Goal: Navigation & Orientation: Find specific page/section

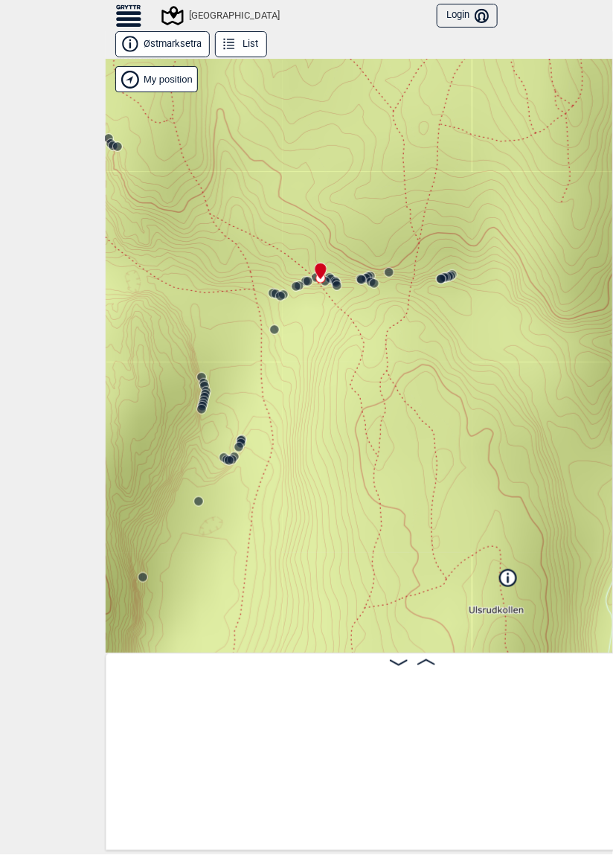
scroll to position [0, 7019]
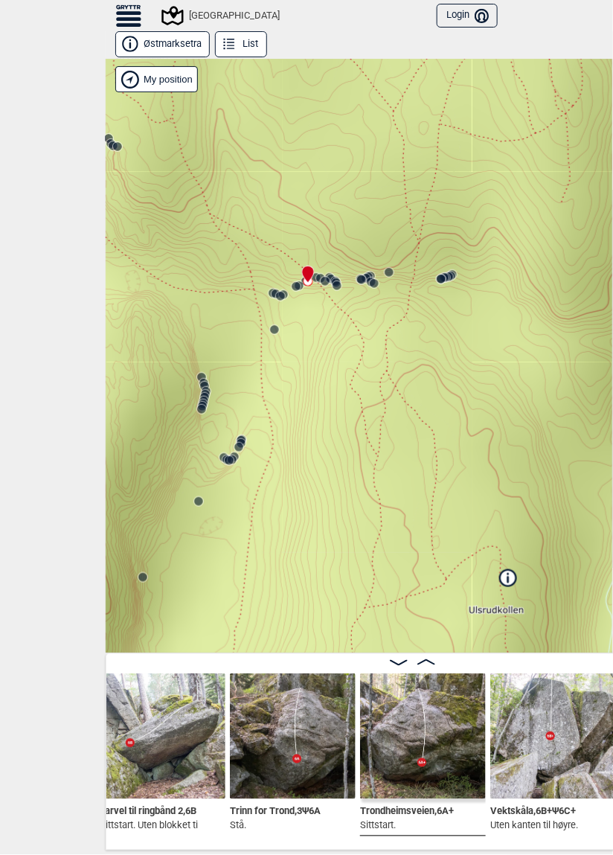
scroll to position [0, 6682]
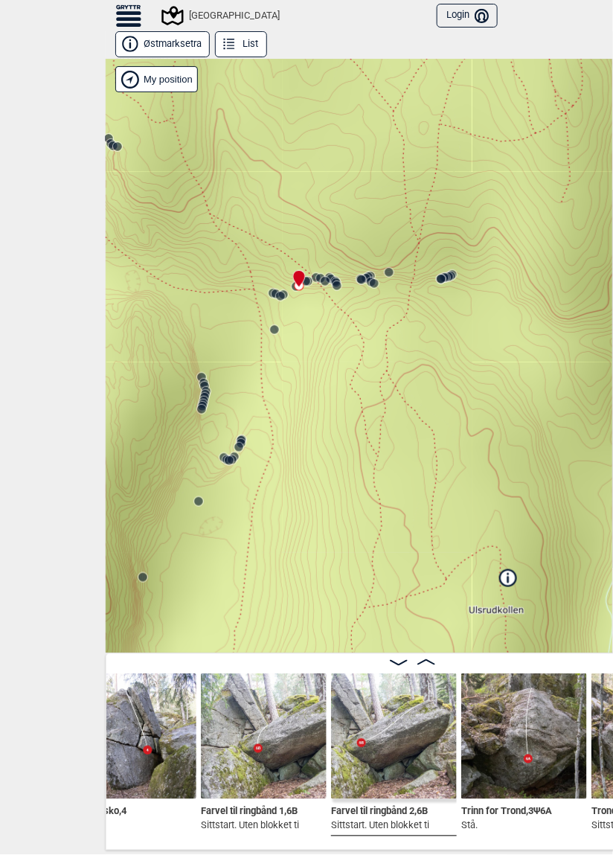
scroll to position [0, 6461]
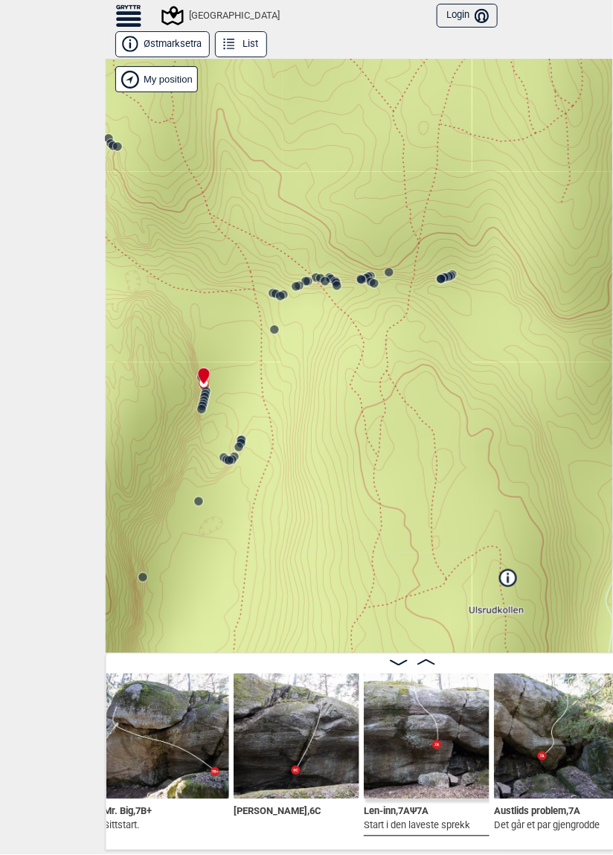
scroll to position [0, 5421]
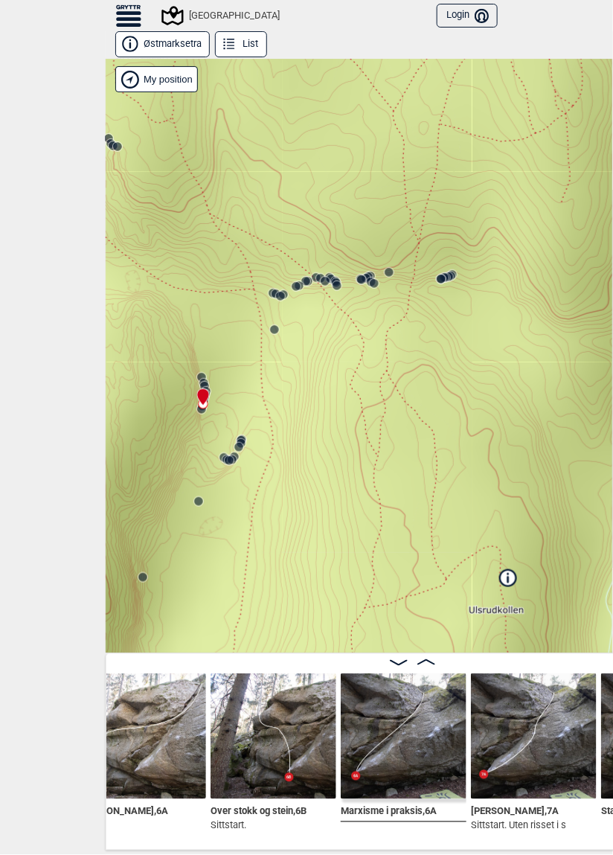
scroll to position [0, 4693]
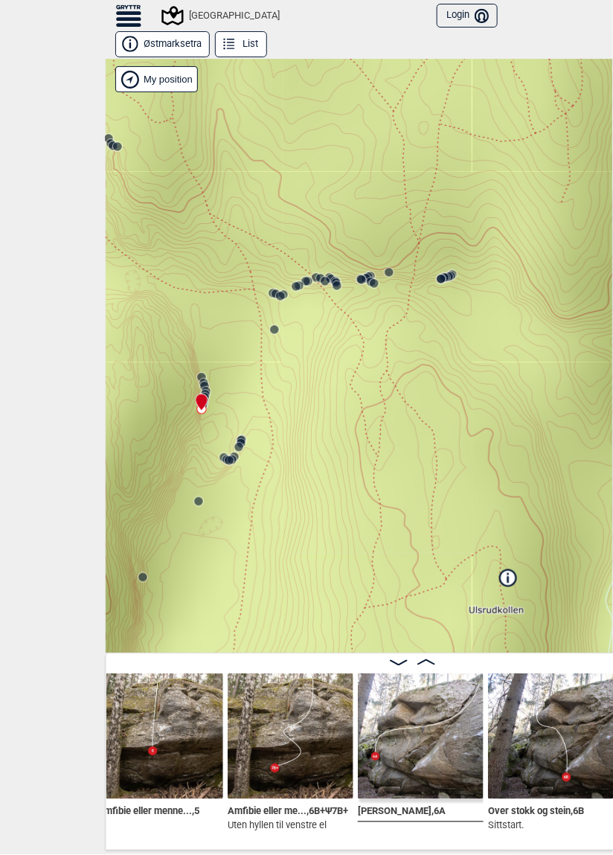
scroll to position [0, 4425]
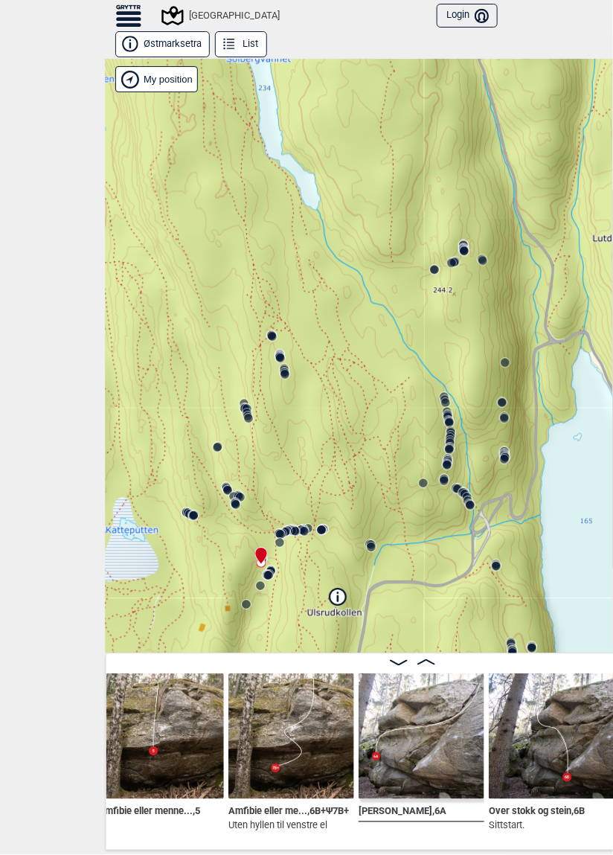
click at [272, 330] on icon at bounding box center [272, 336] width 12 height 12
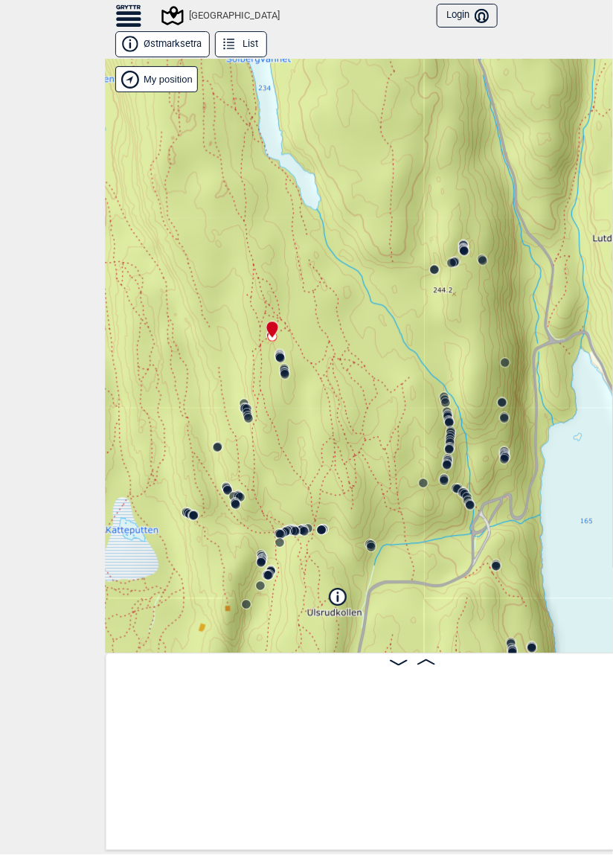
scroll to position [0, 19107]
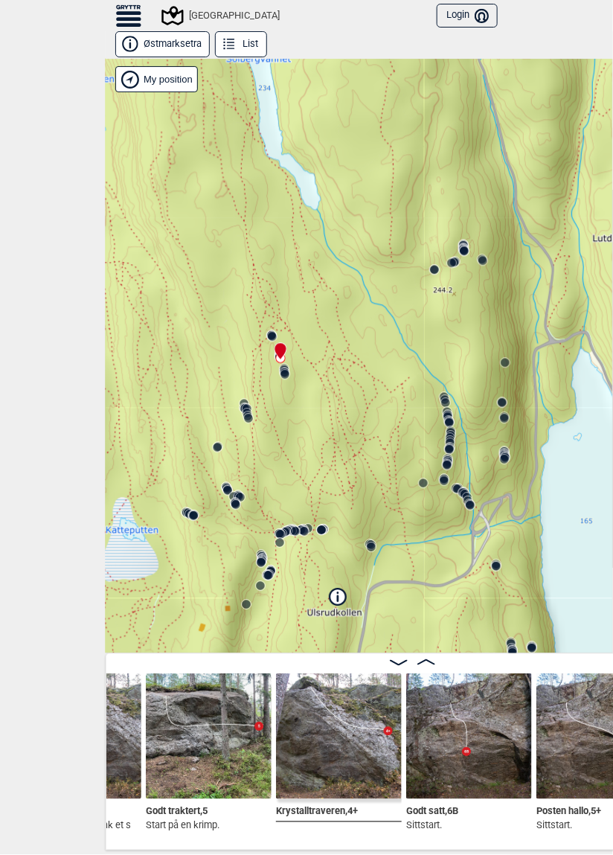
scroll to position [0, 20377]
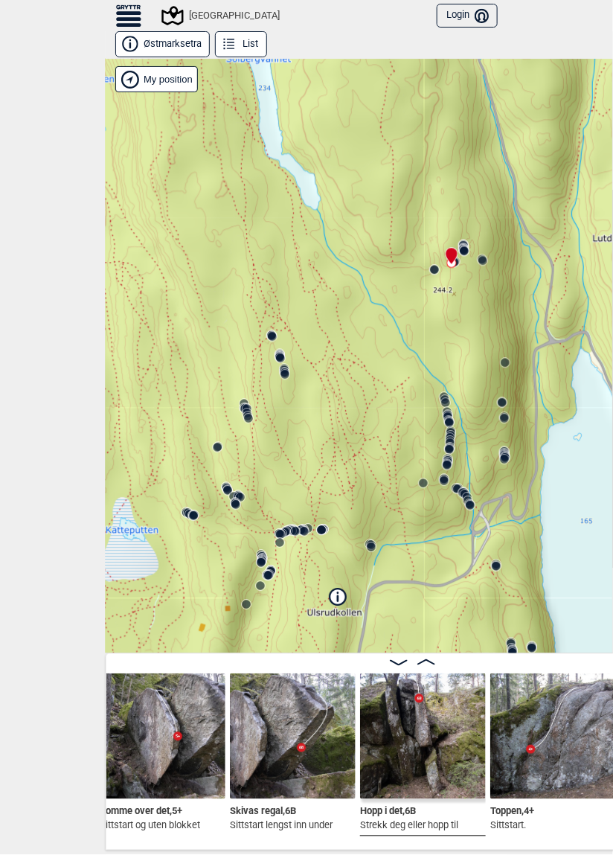
scroll to position [0, 21370]
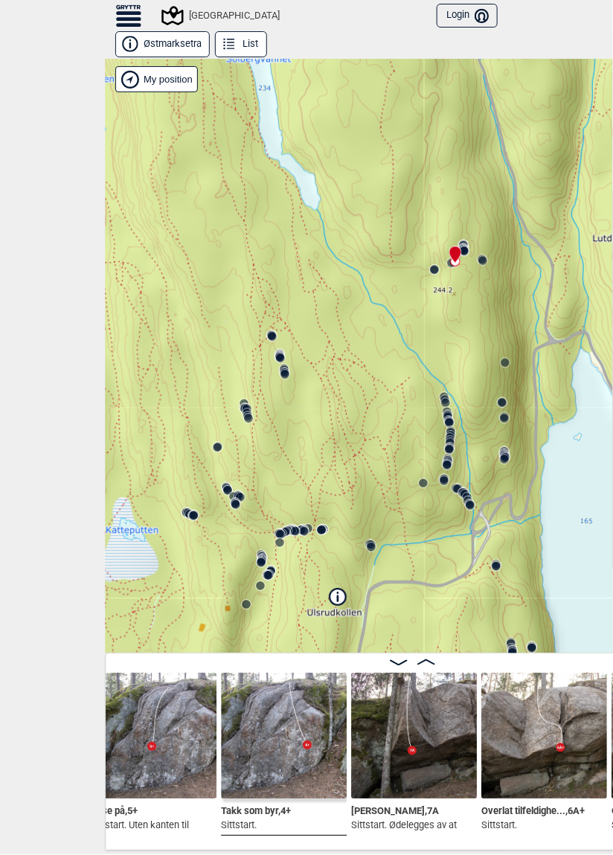
scroll to position [0, 21858]
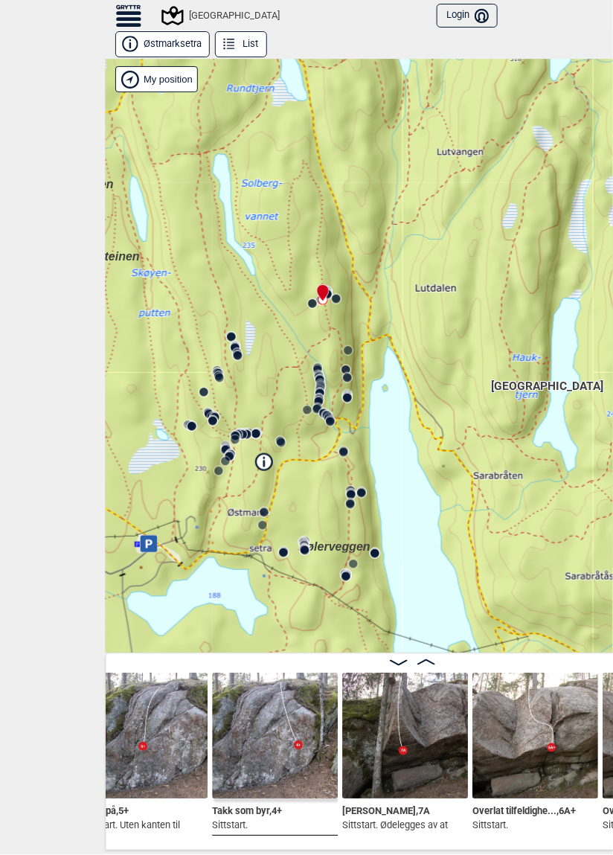
click at [182, 10] on icon at bounding box center [172, 15] width 22 height 19
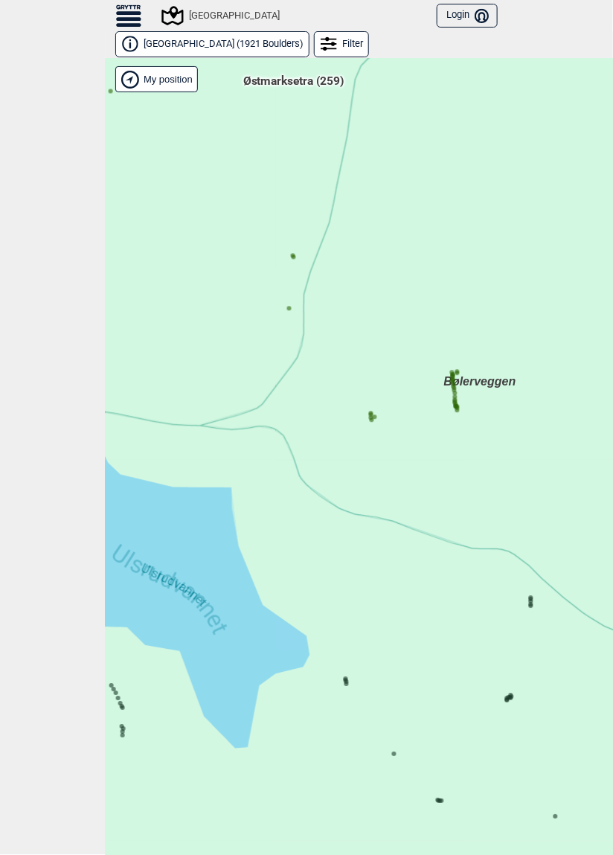
click at [458, 406] on icon at bounding box center [457, 409] width 7 height 7
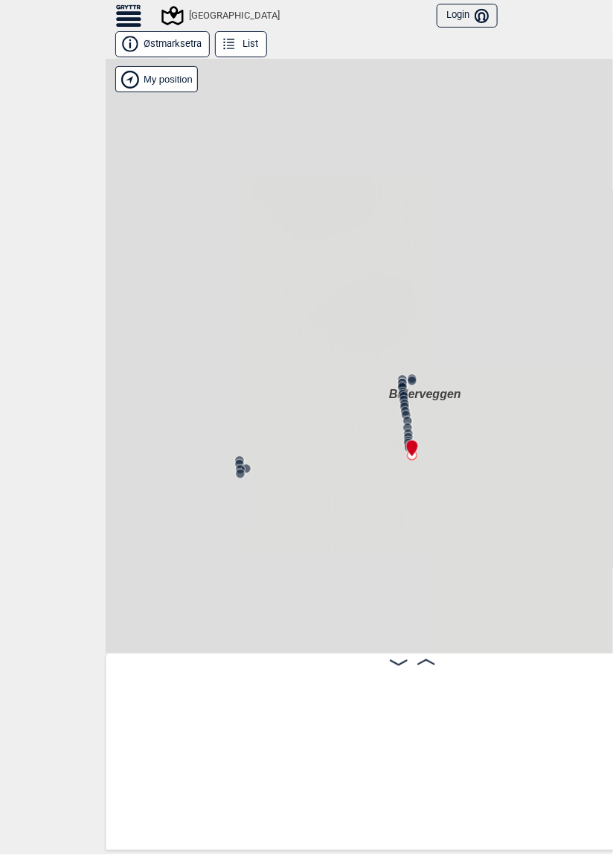
scroll to position [0, 24286]
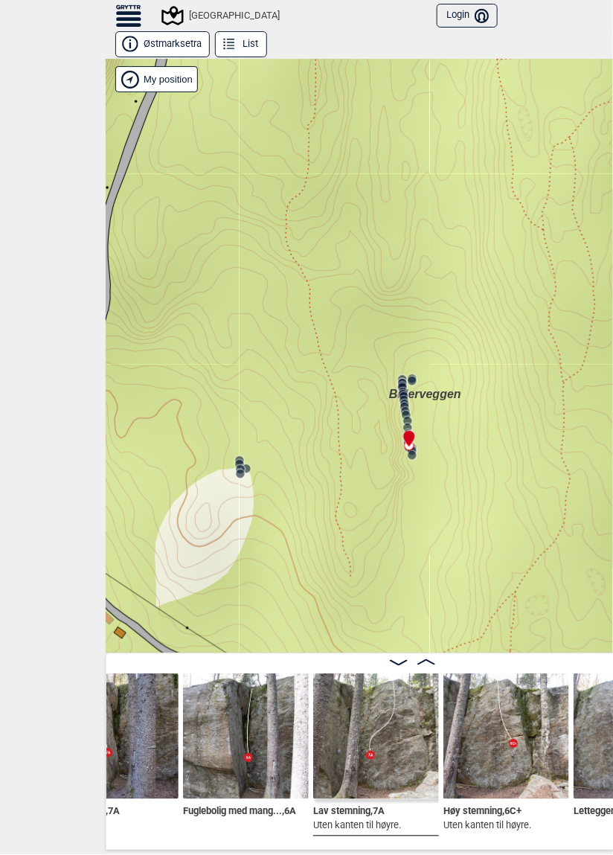
scroll to position [0, 24975]
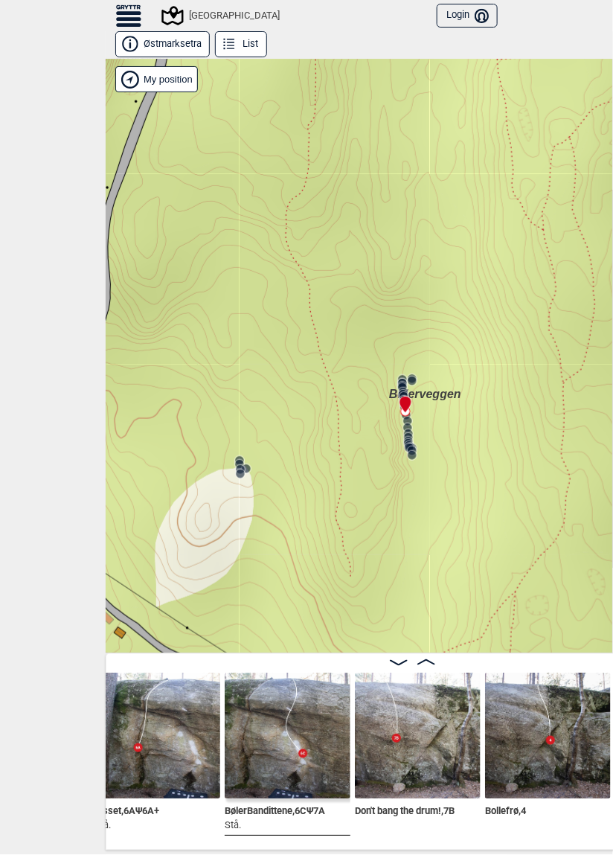
scroll to position [0, 26108]
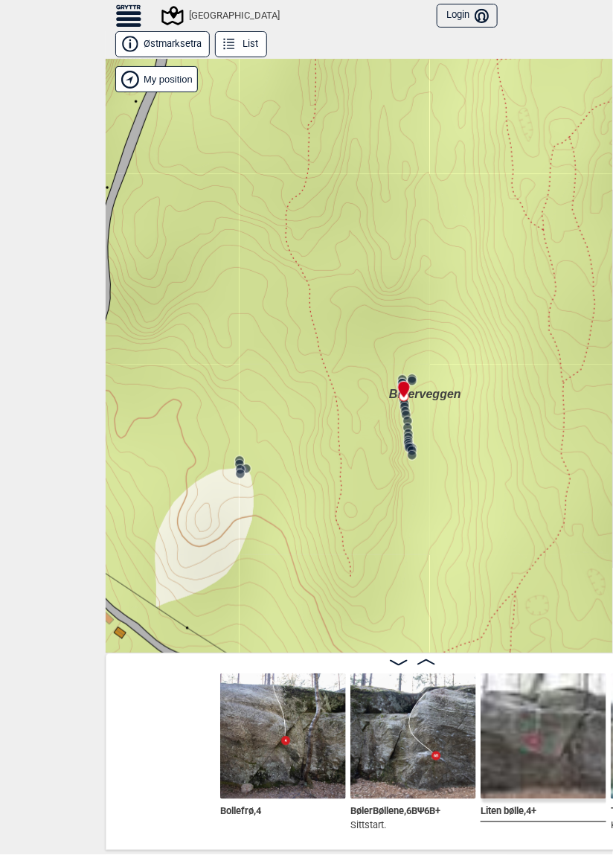
scroll to position [0, 26655]
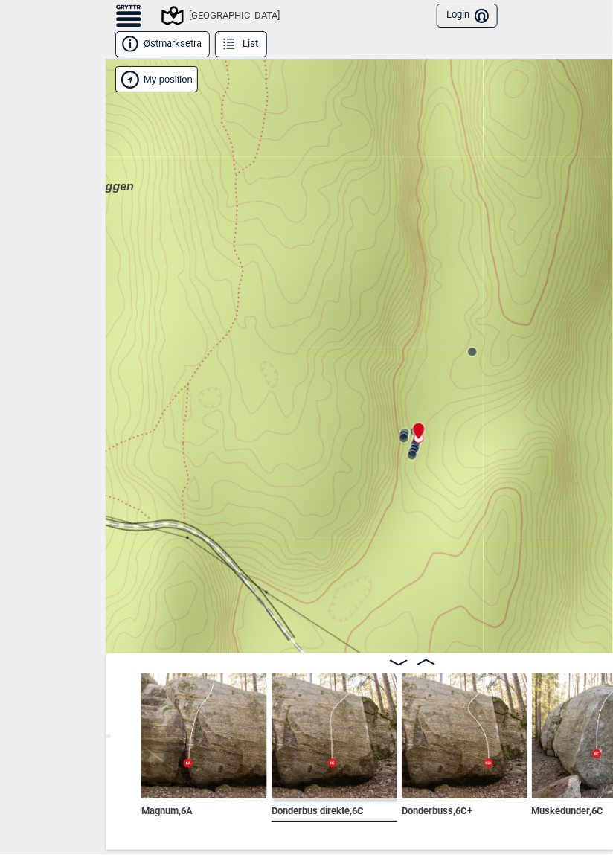
scroll to position [0, 28914]
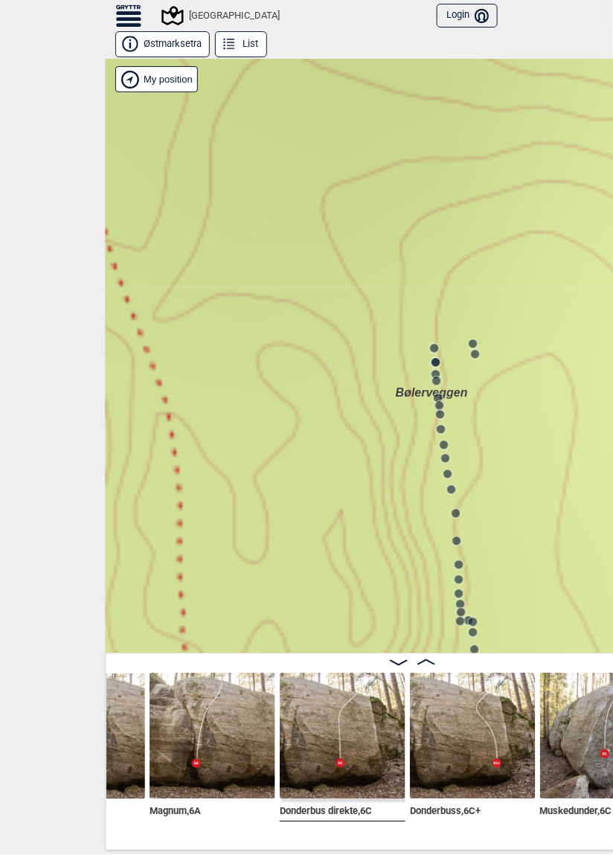
click at [434, 344] on circle at bounding box center [434, 349] width 10 height 10
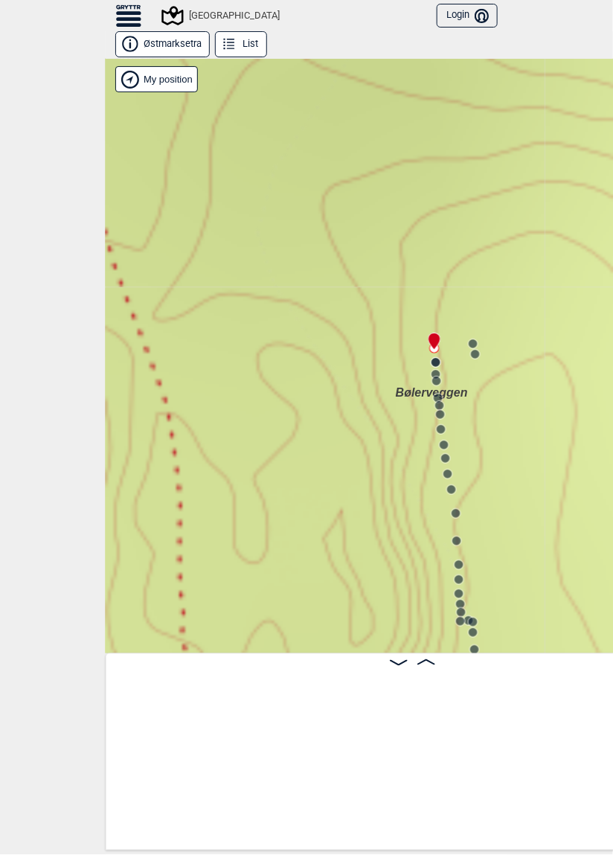
scroll to position [0, 27411]
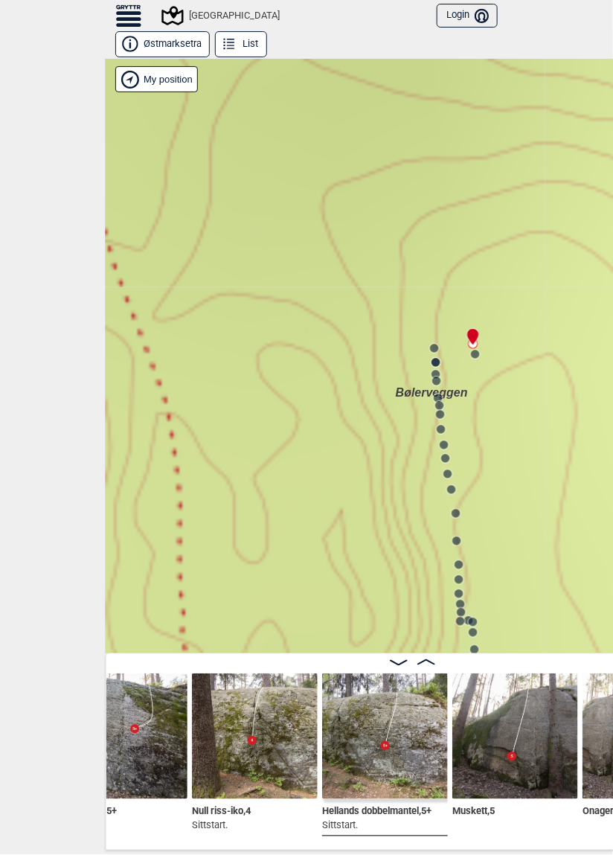
scroll to position [0, 27704]
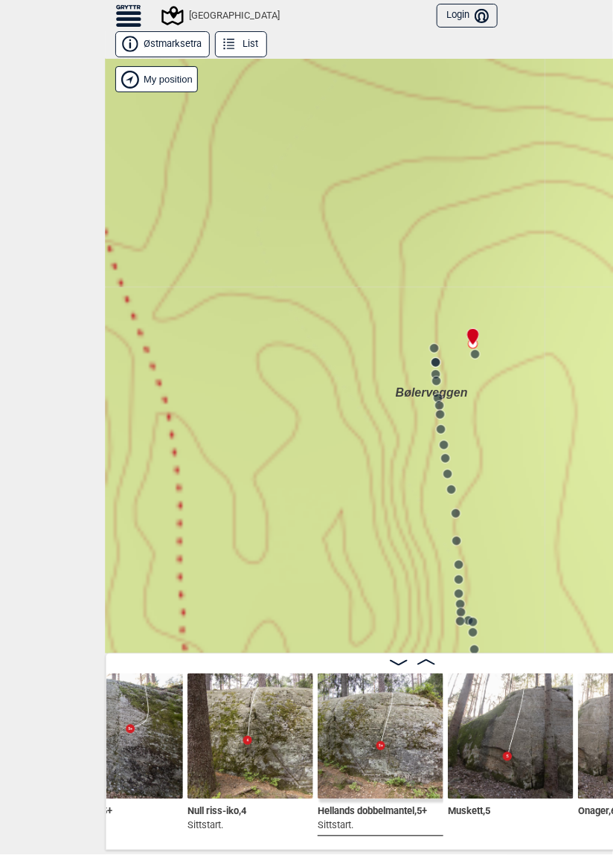
click at [191, 8] on div "[GEOGRAPHIC_DATA]" at bounding box center [222, 16] width 116 height 18
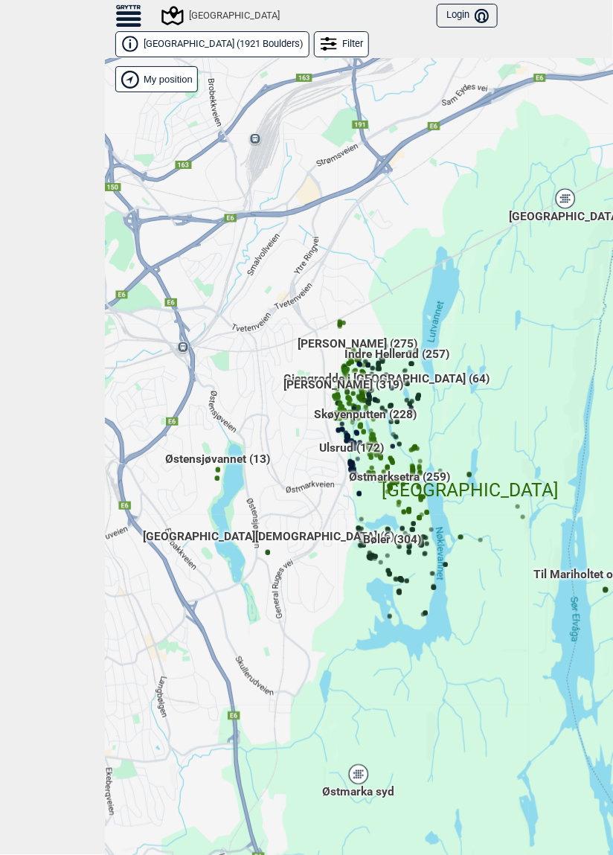
click at [136, 23] on icon at bounding box center [128, 25] width 25 height 4
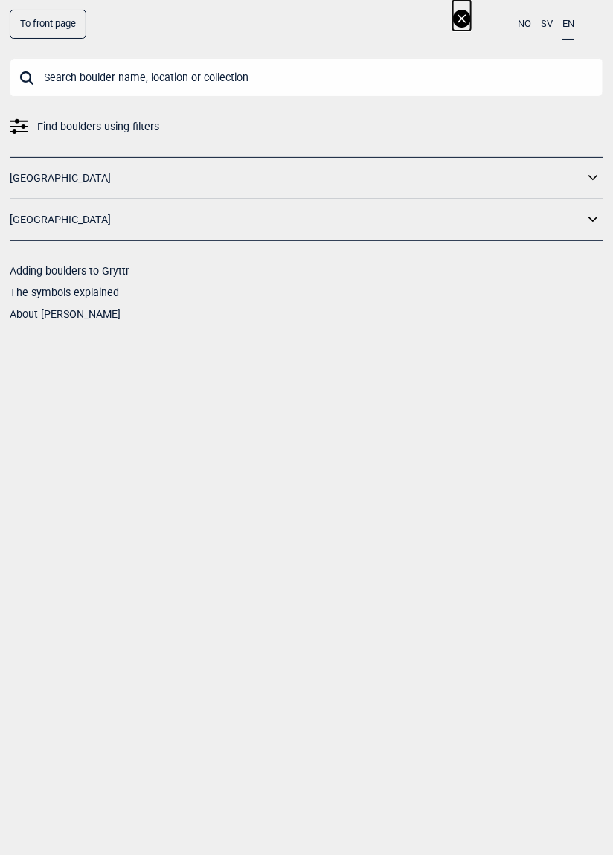
click at [68, 20] on link "To front page" at bounding box center [48, 24] width 77 height 29
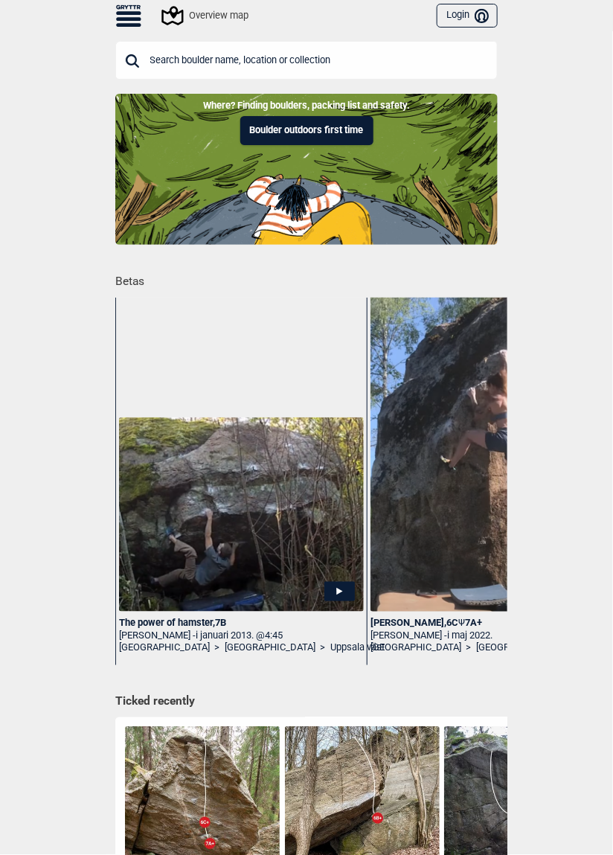
click at [196, 14] on div "Overview map" at bounding box center [206, 16] width 85 height 18
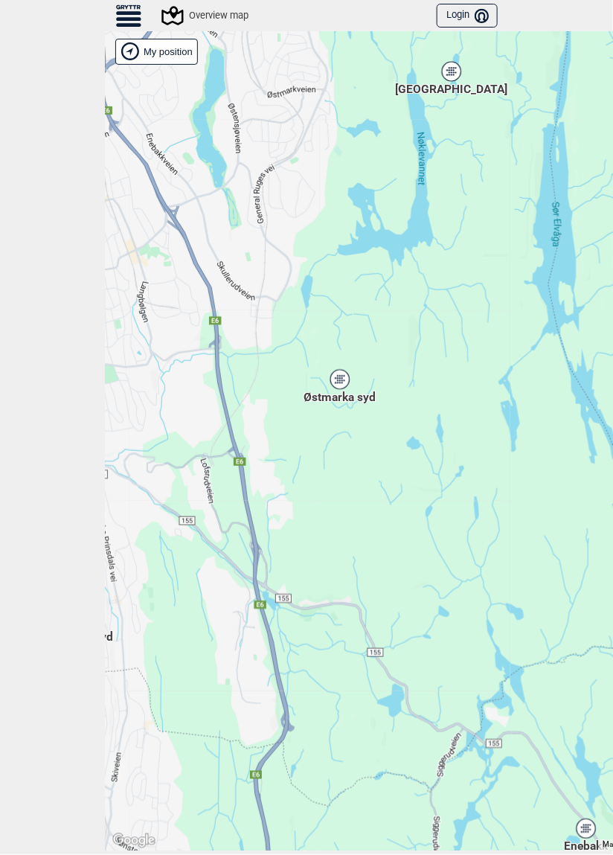
click at [330, 378] on icon at bounding box center [339, 379] width 19 height 19
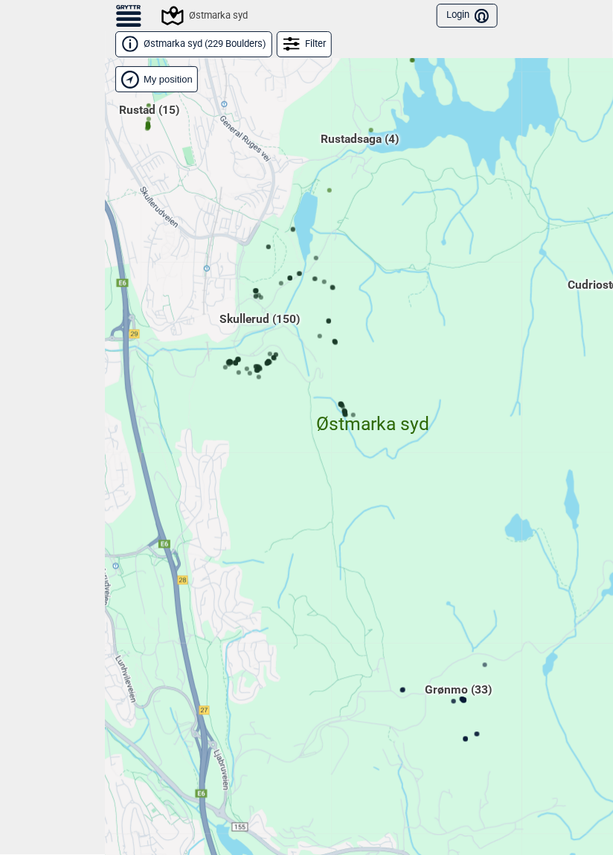
click at [247, 321] on span "Skullerud (150)" at bounding box center [259, 325] width 80 height 28
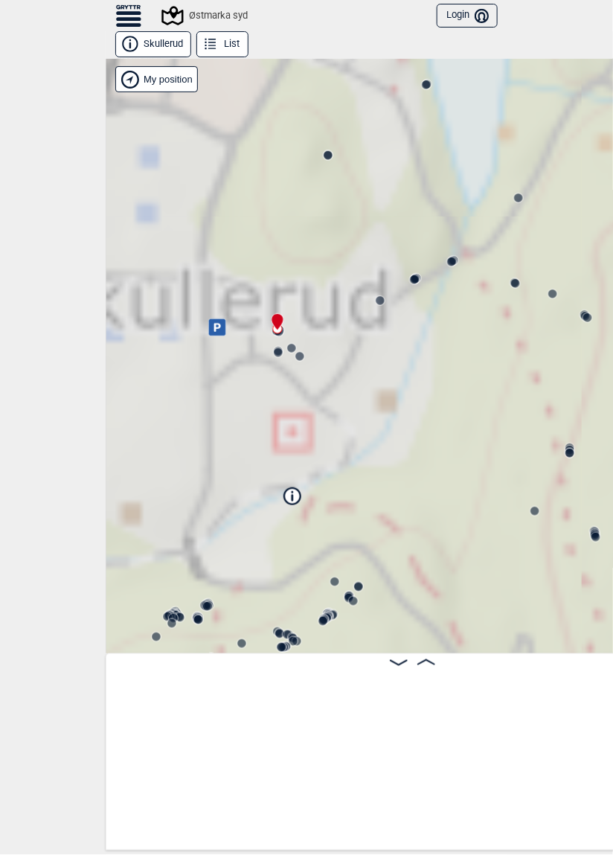
scroll to position [0, 10]
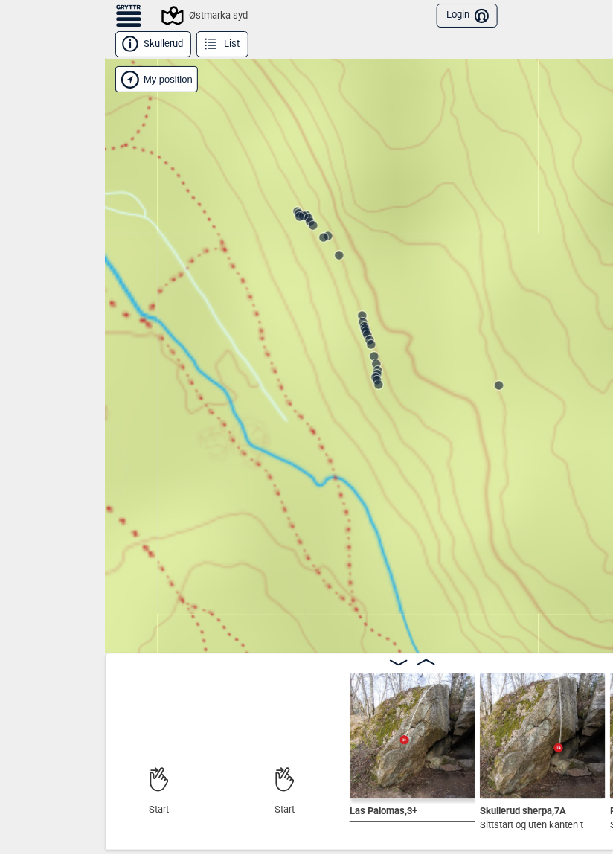
click at [378, 382] on circle at bounding box center [378, 384] width 9 height 9
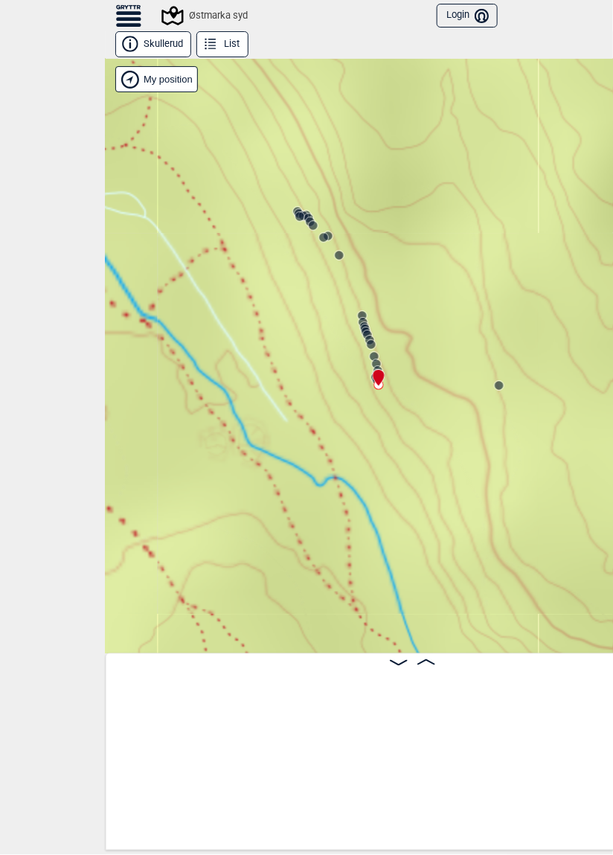
scroll to position [0, 8457]
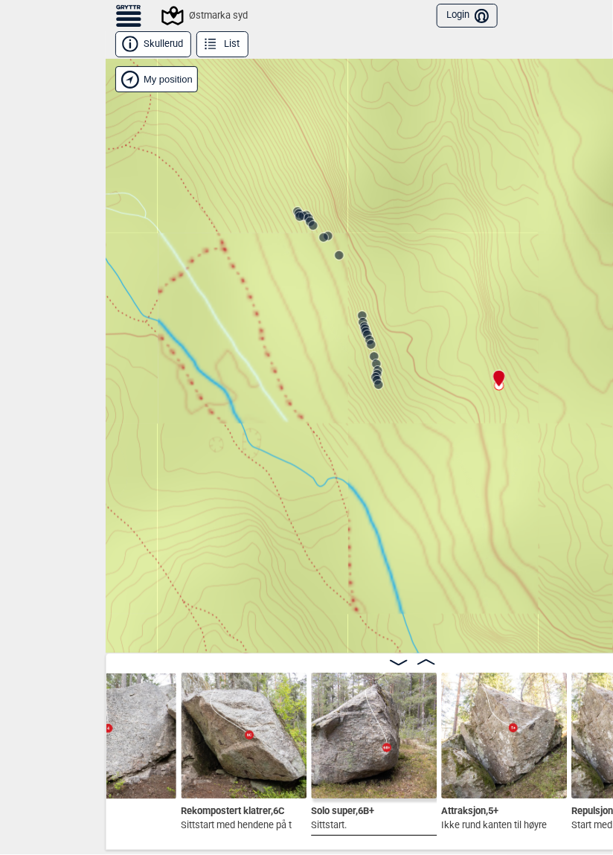
scroll to position [0, 8627]
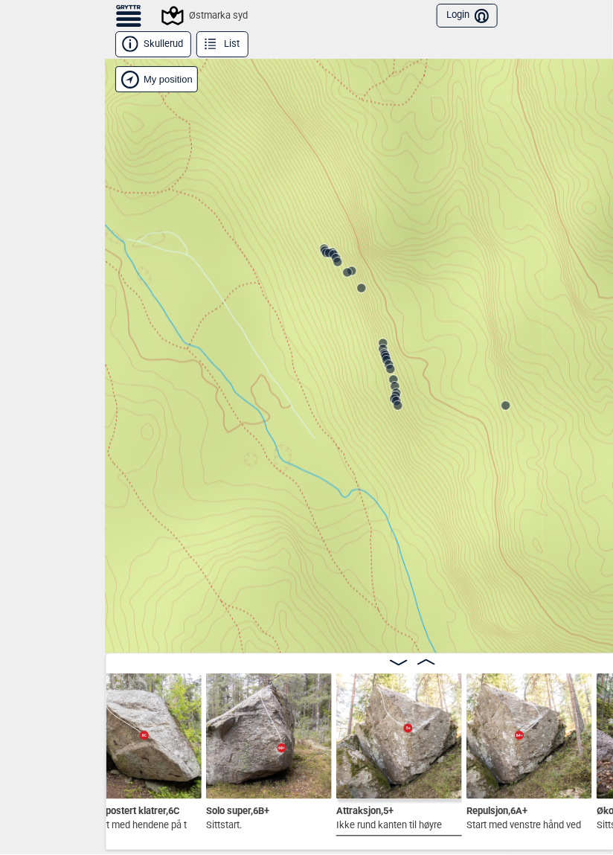
scroll to position [0, 8741]
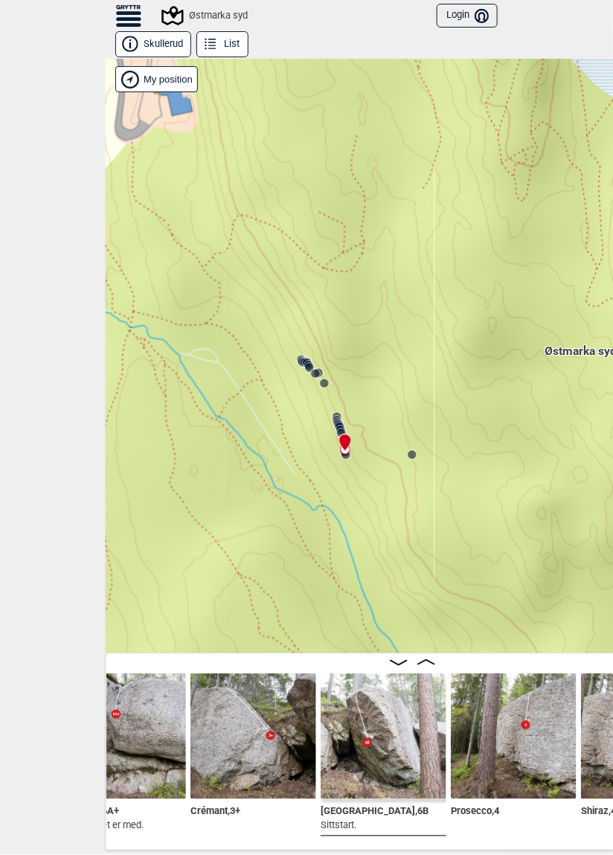
scroll to position [0, 8104]
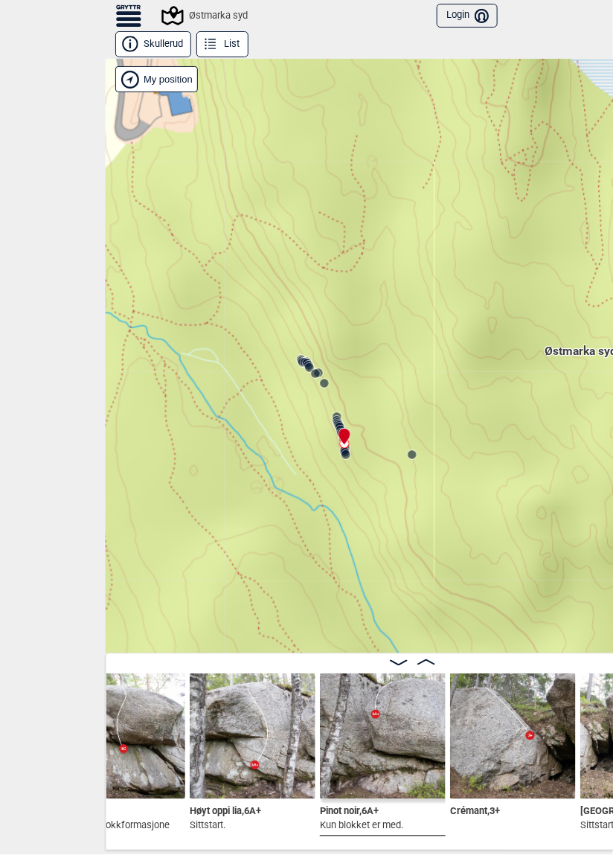
scroll to position [0, 7857]
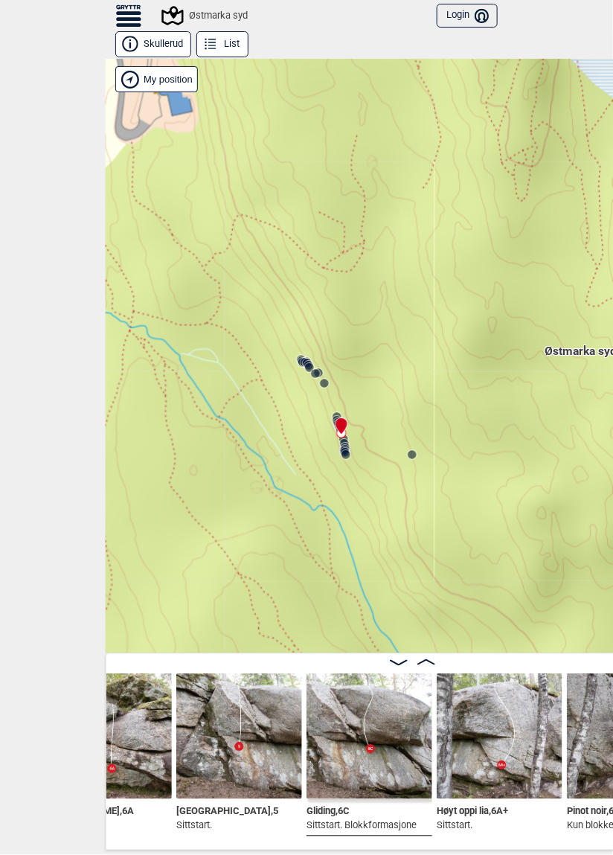
scroll to position [0, 7609]
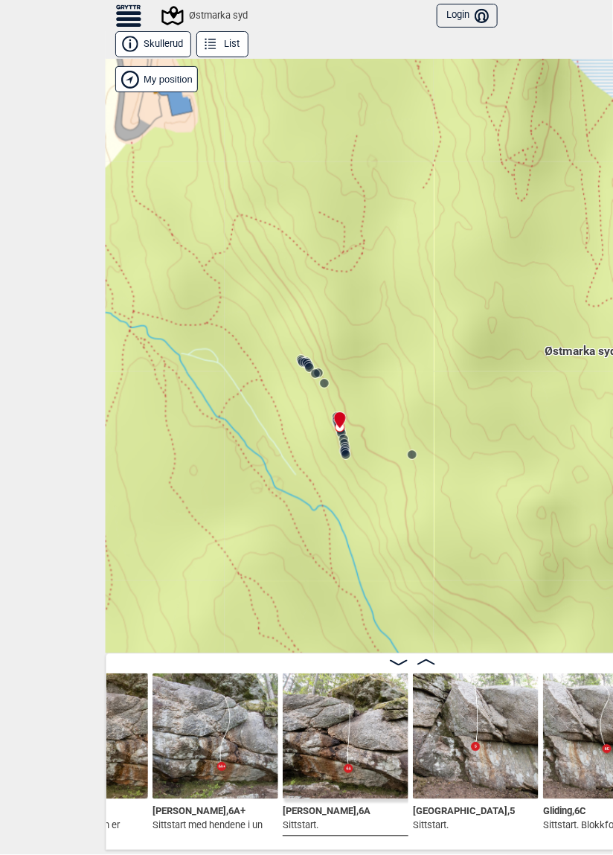
scroll to position [0, 7391]
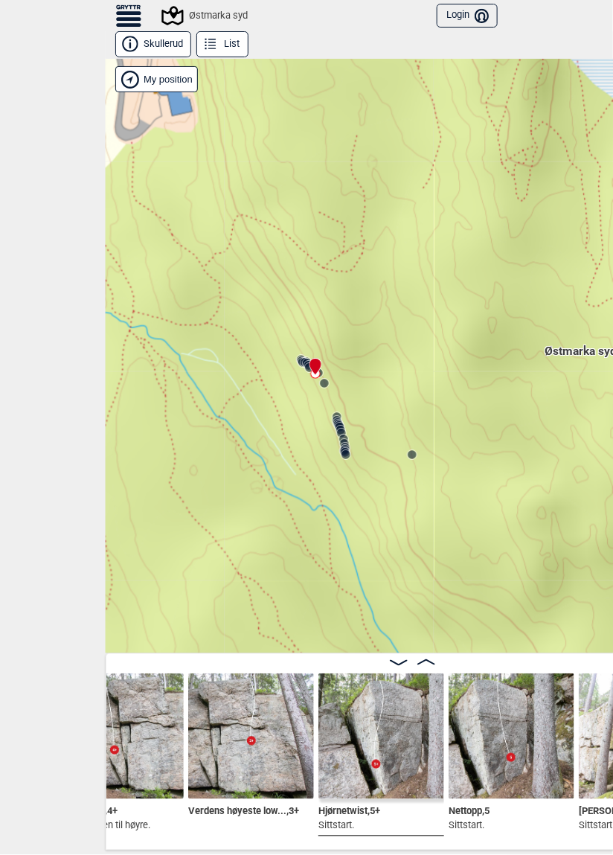
scroll to position [0, 6350]
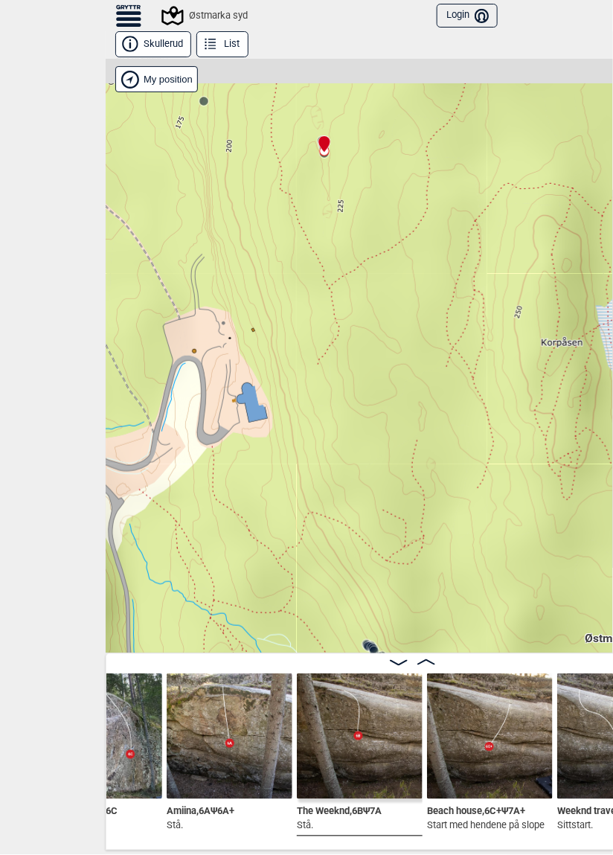
scroll to position [0, 4611]
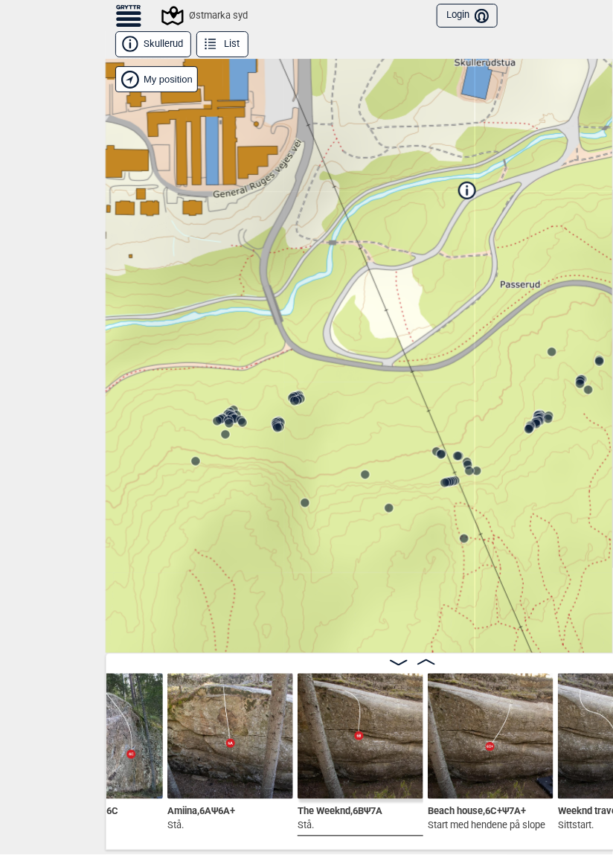
click at [195, 462] on circle at bounding box center [195, 461] width 9 height 9
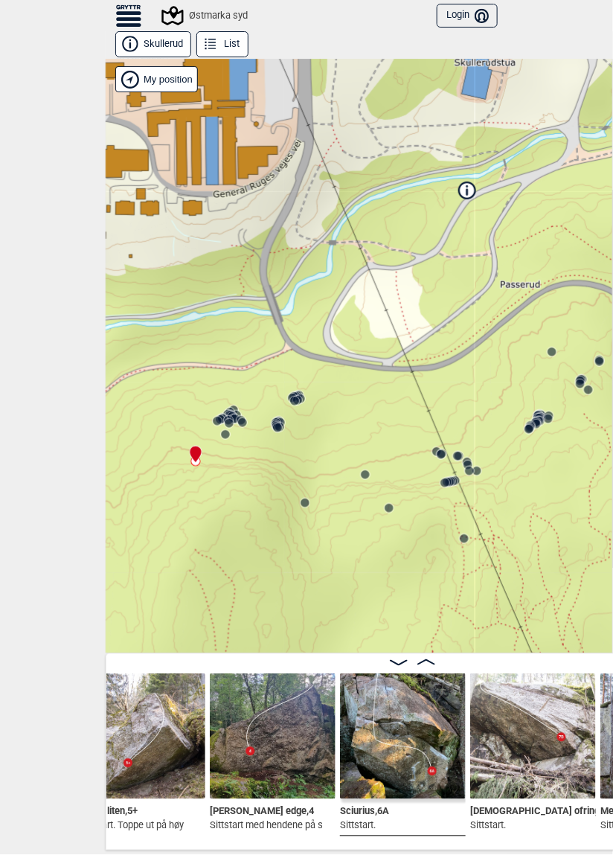
scroll to position [0, 18574]
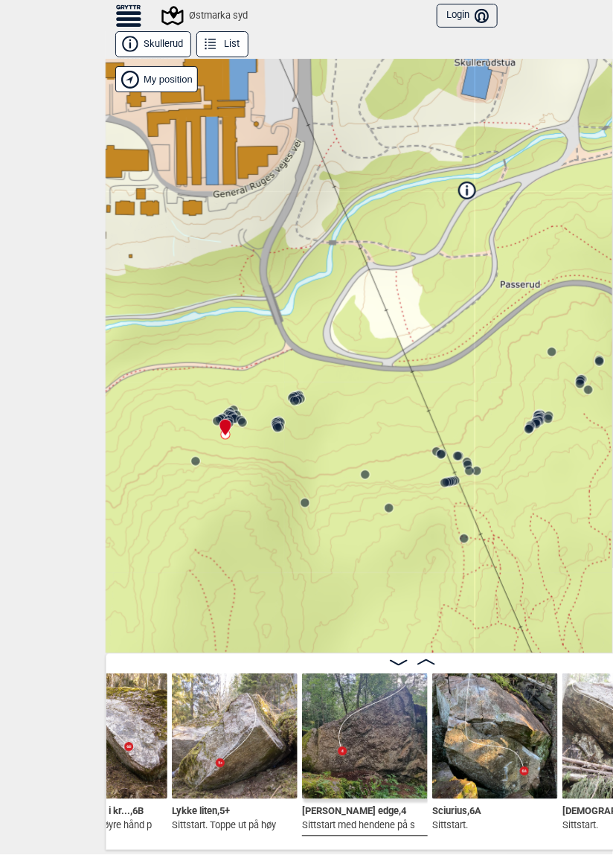
scroll to position [0, 18486]
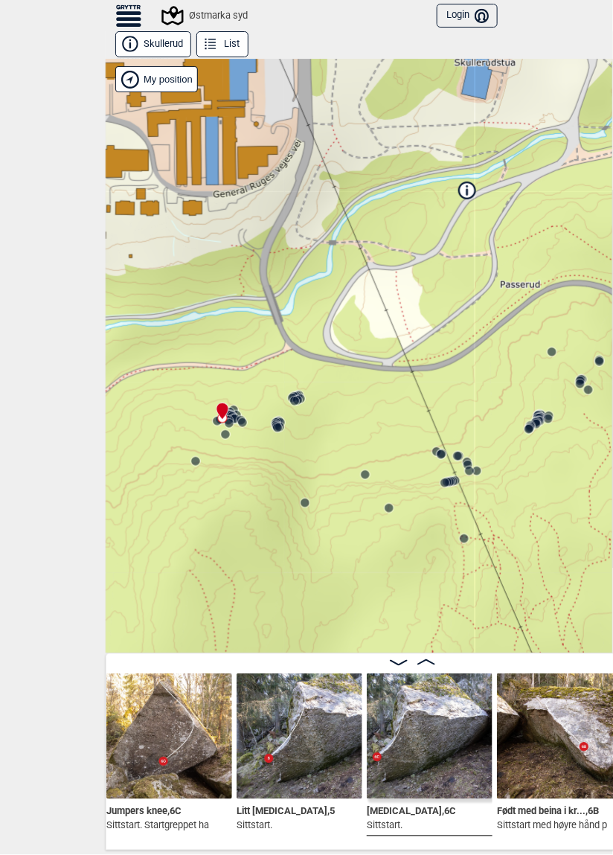
scroll to position [0, 18044]
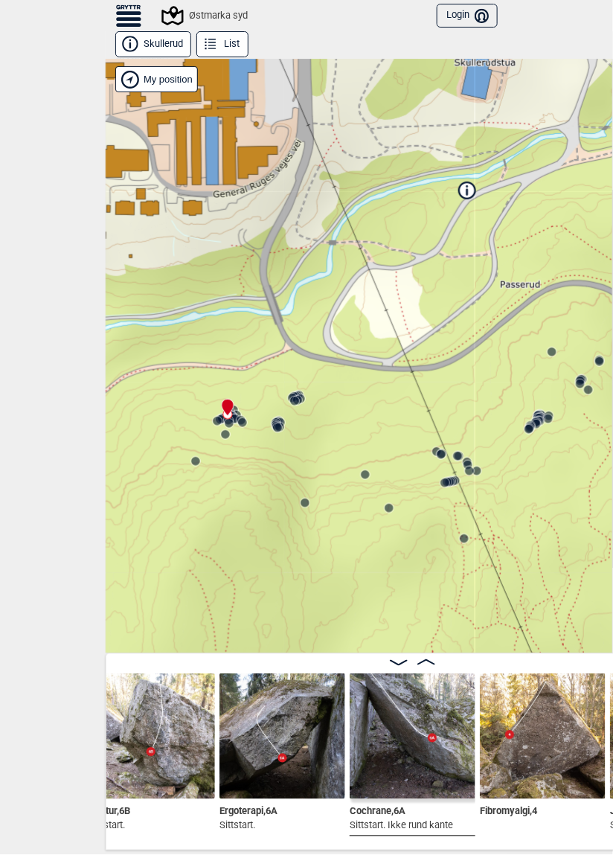
scroll to position [0, 17556]
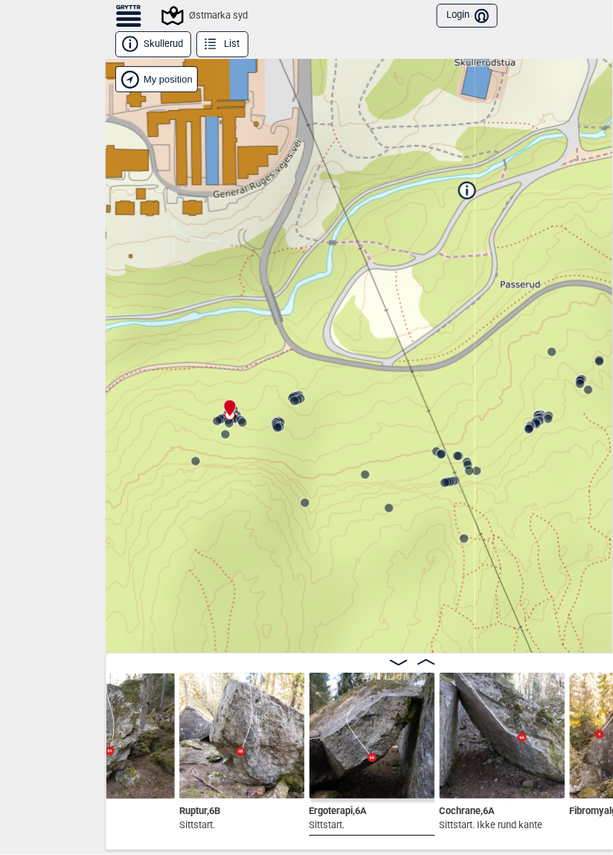
scroll to position [0, 17468]
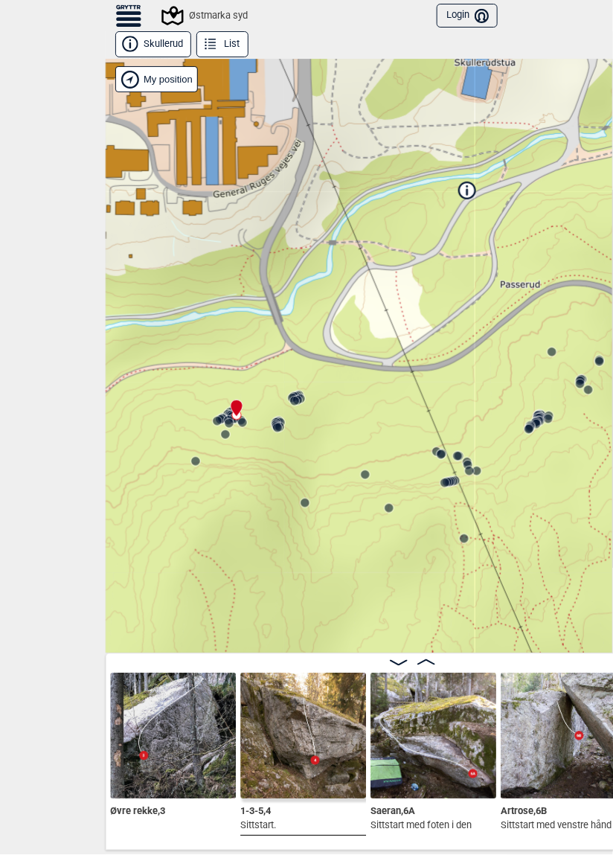
scroll to position [0, 16660]
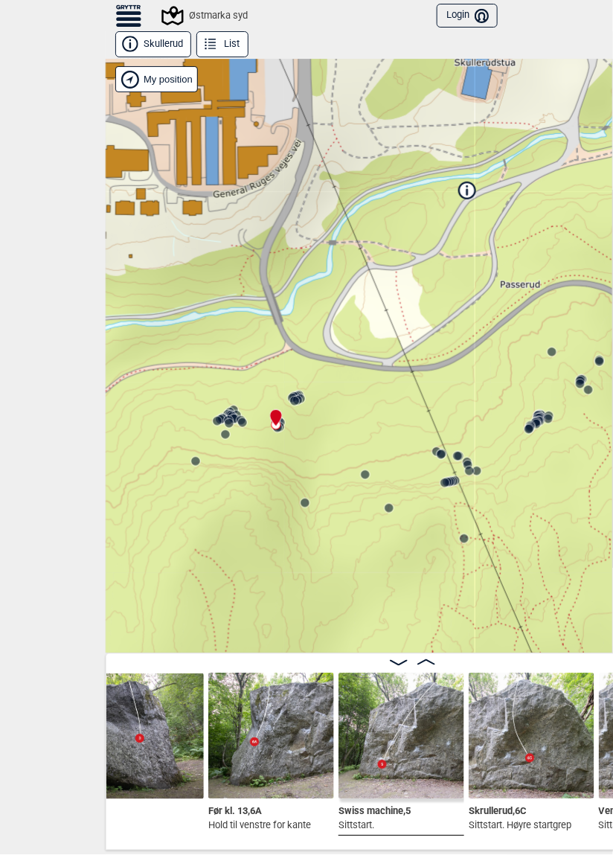
scroll to position [0, 15807]
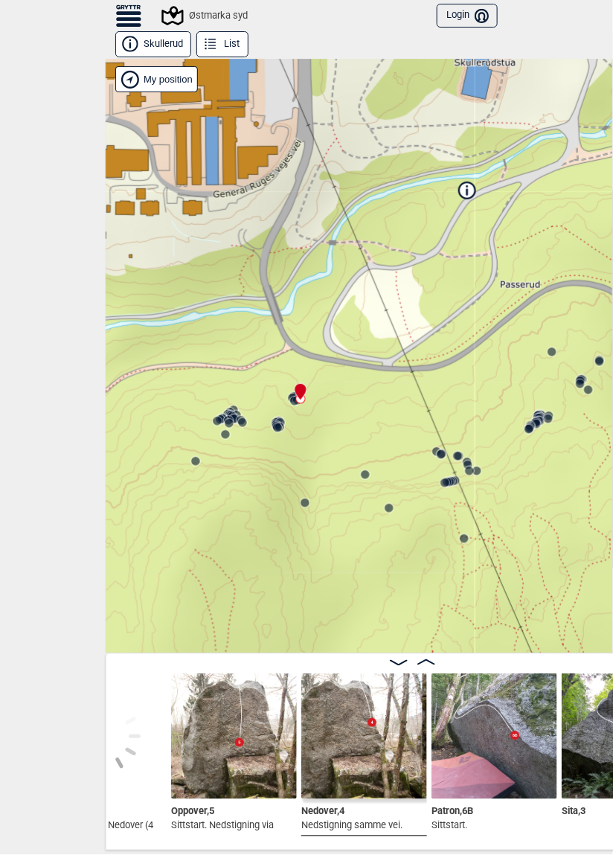
scroll to position [0, 15211]
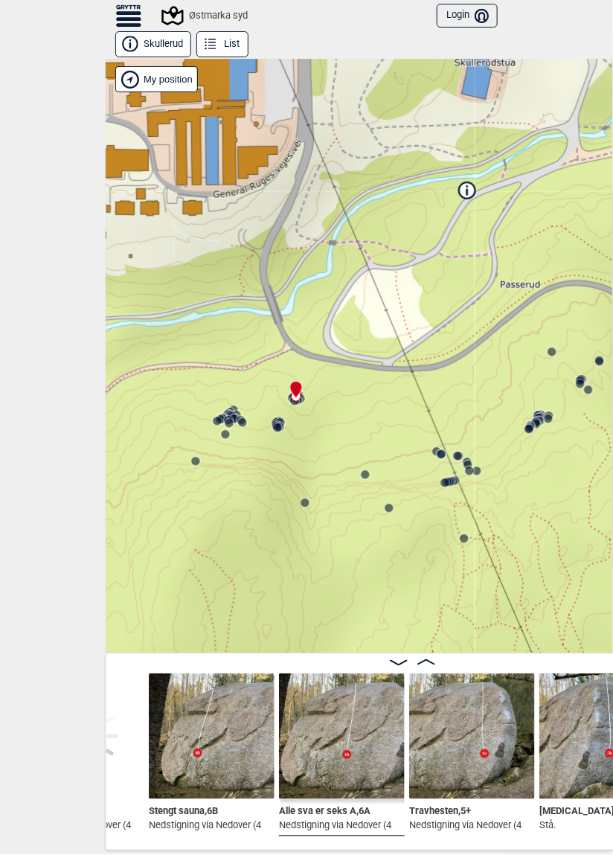
scroll to position [0, 14607]
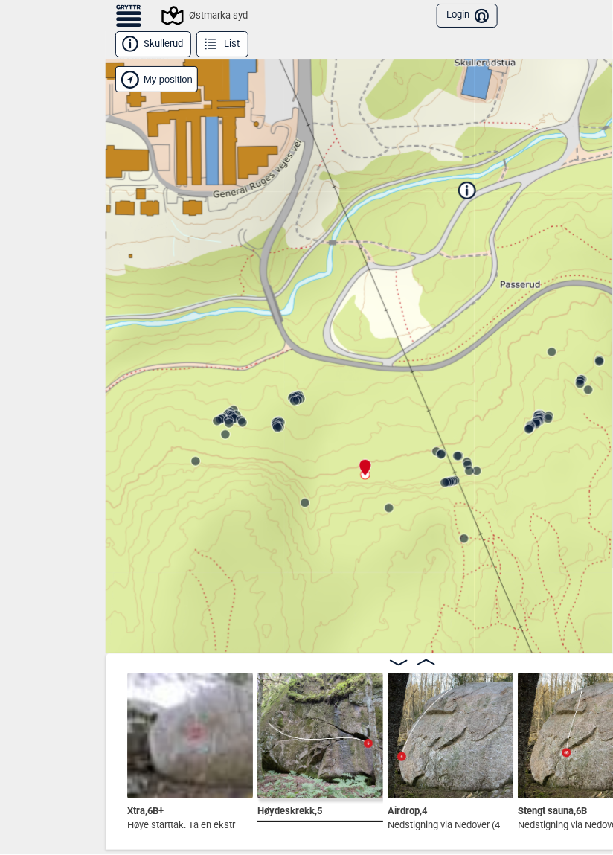
scroll to position [0, 14255]
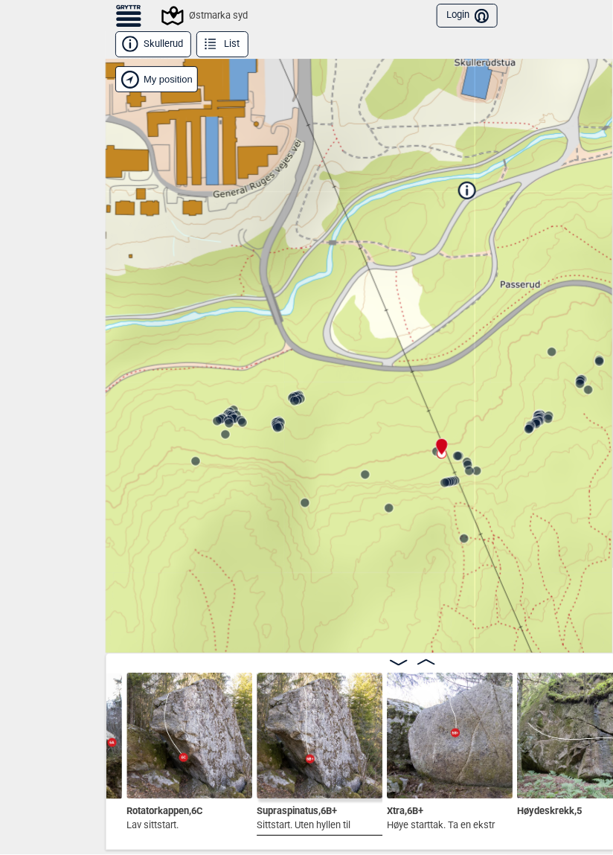
scroll to position [0, 14002]
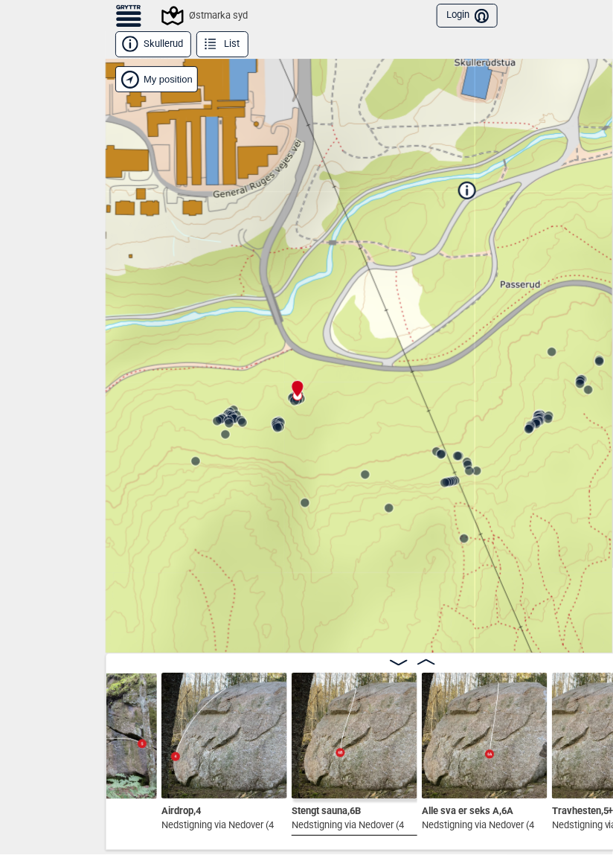
scroll to position [0, 14492]
click at [196, 458] on circle at bounding box center [195, 461] width 9 height 9
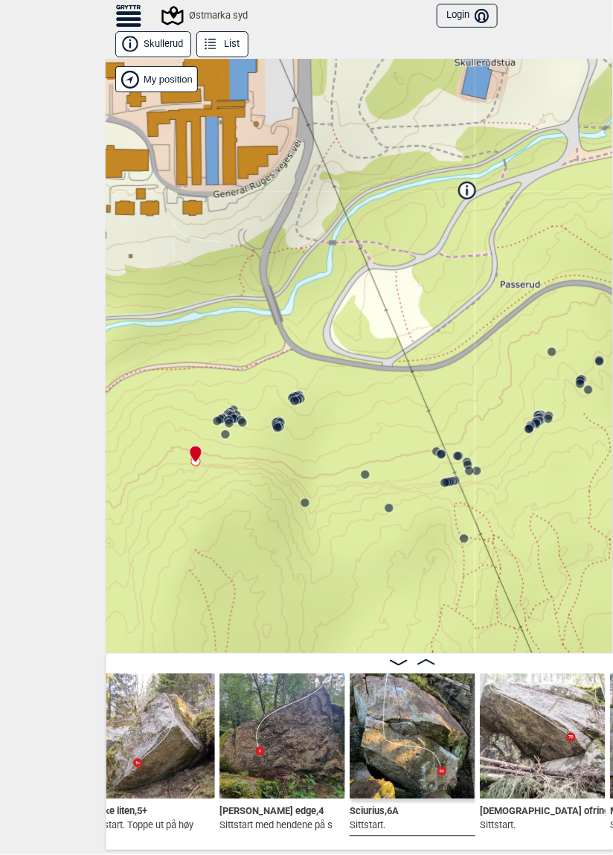
click at [429, 661] on icon at bounding box center [426, 662] width 18 height 6
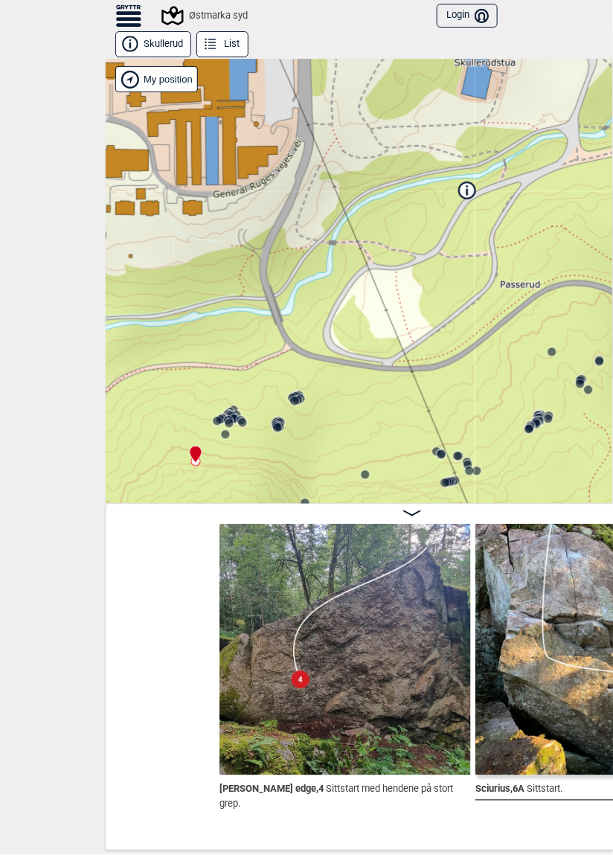
scroll to position [0, 19096]
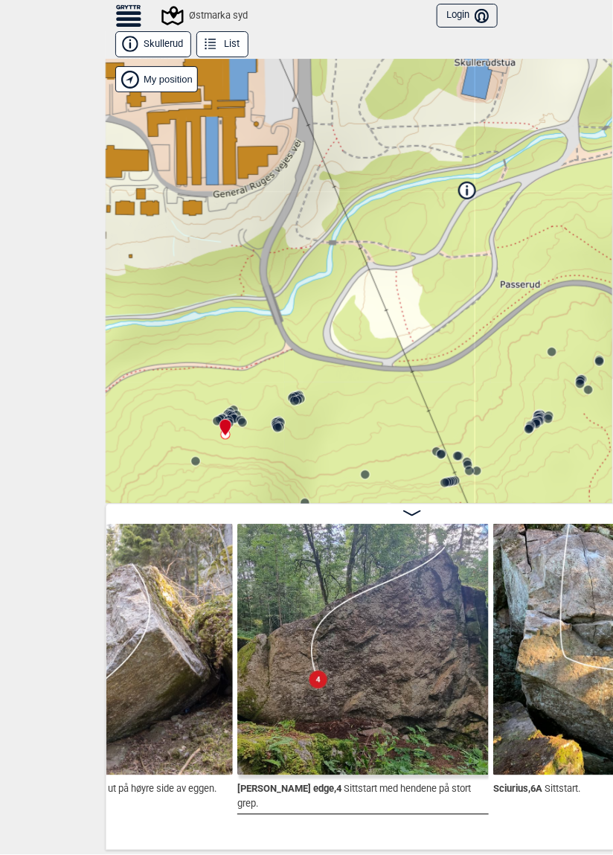
scroll to position [0, 18834]
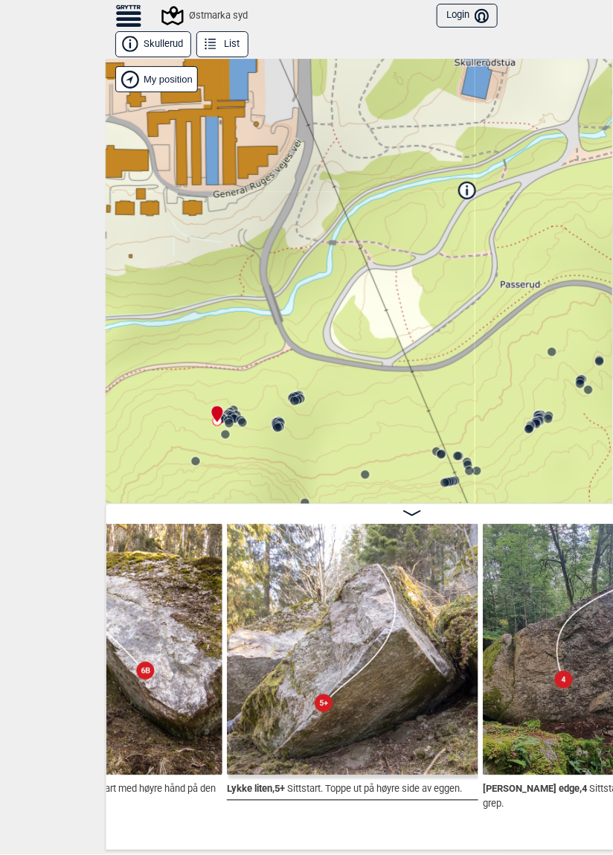
scroll to position [0, 18705]
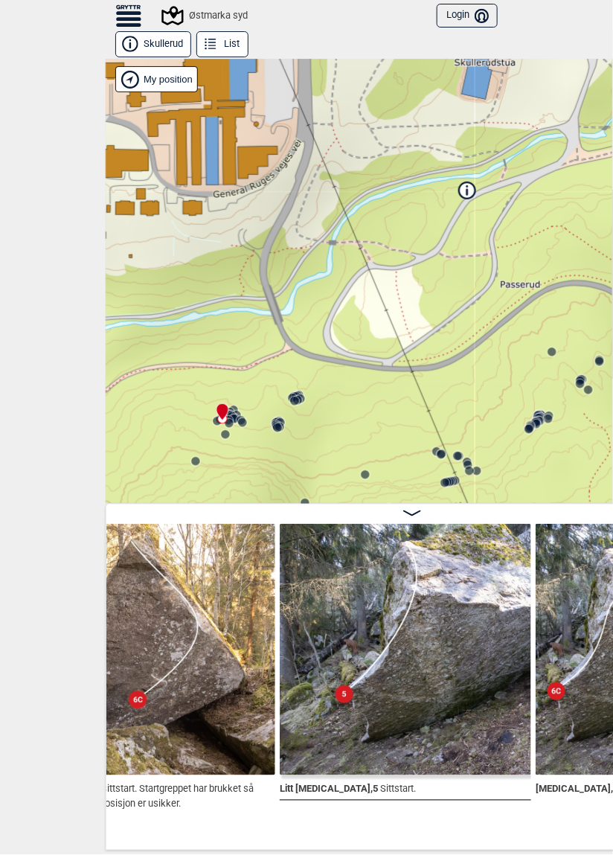
scroll to position [0, 18270]
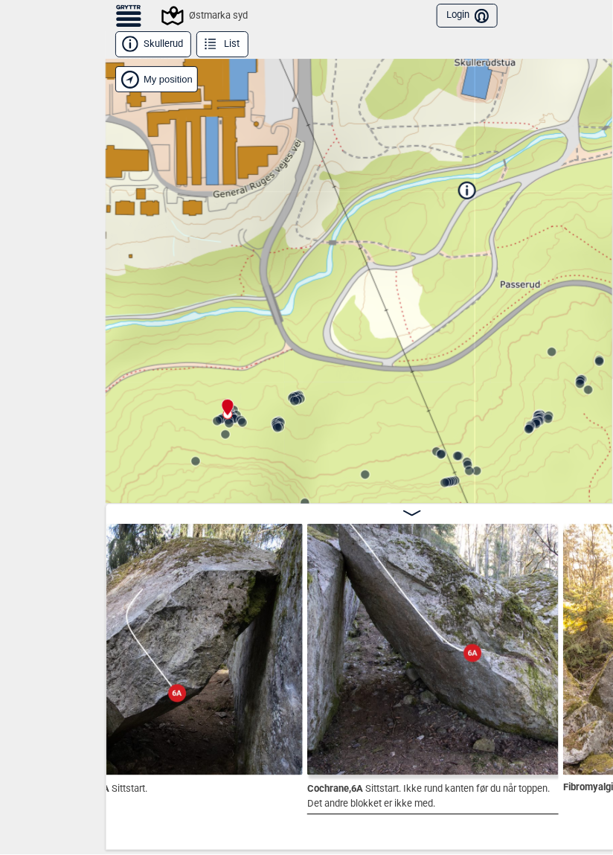
scroll to position [0, 17855]
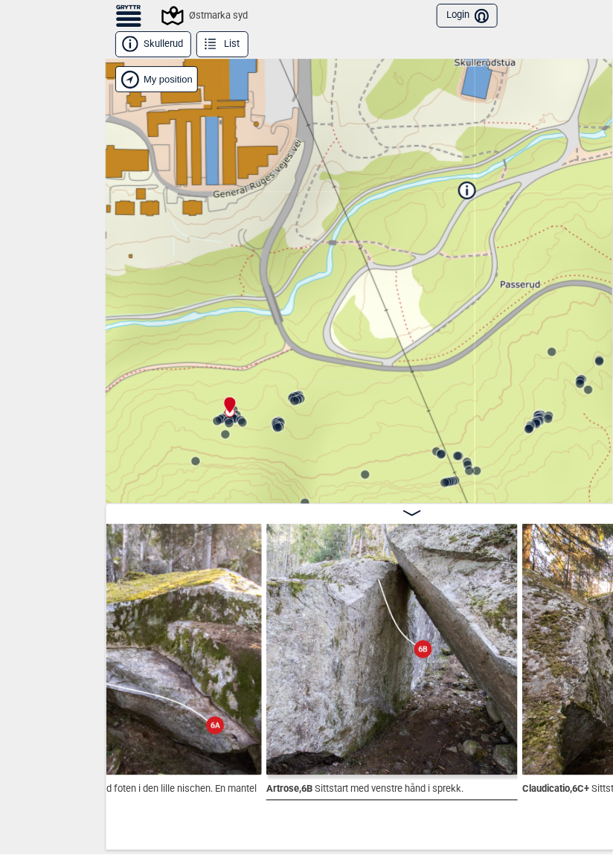
scroll to position [0, 17112]
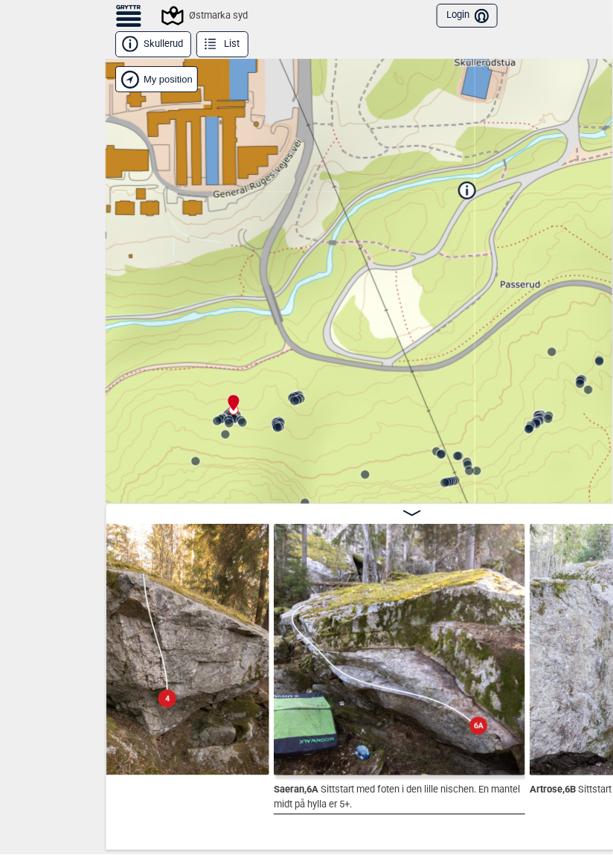
scroll to position [0, 16980]
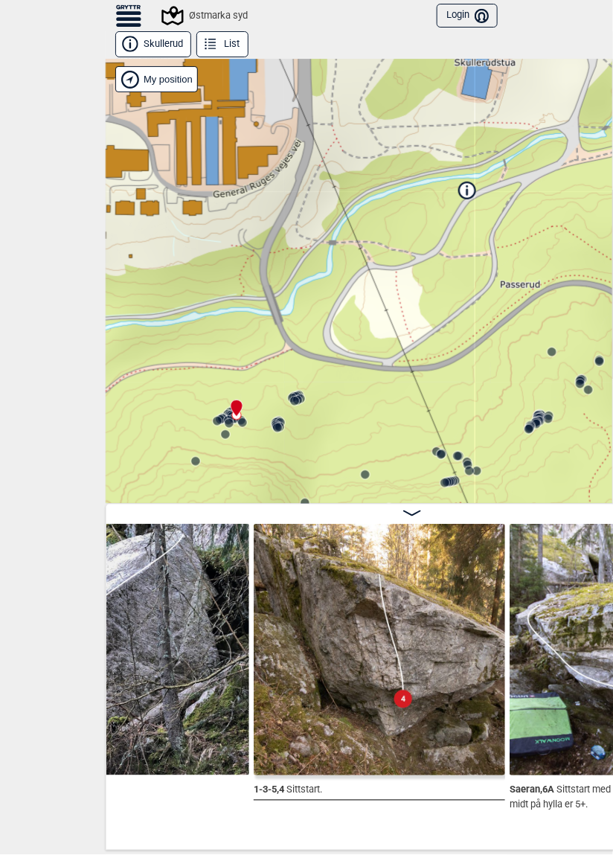
scroll to position [0, 16867]
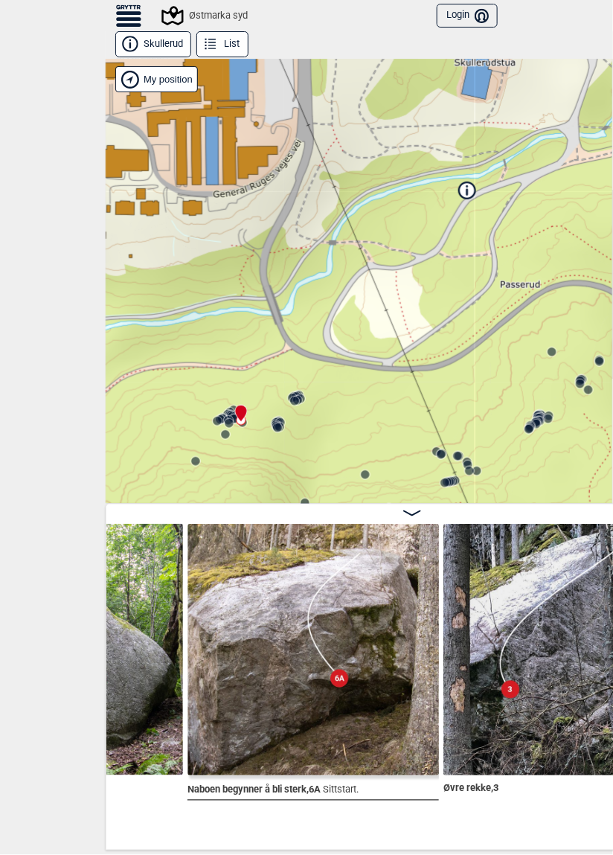
scroll to position [0, 16649]
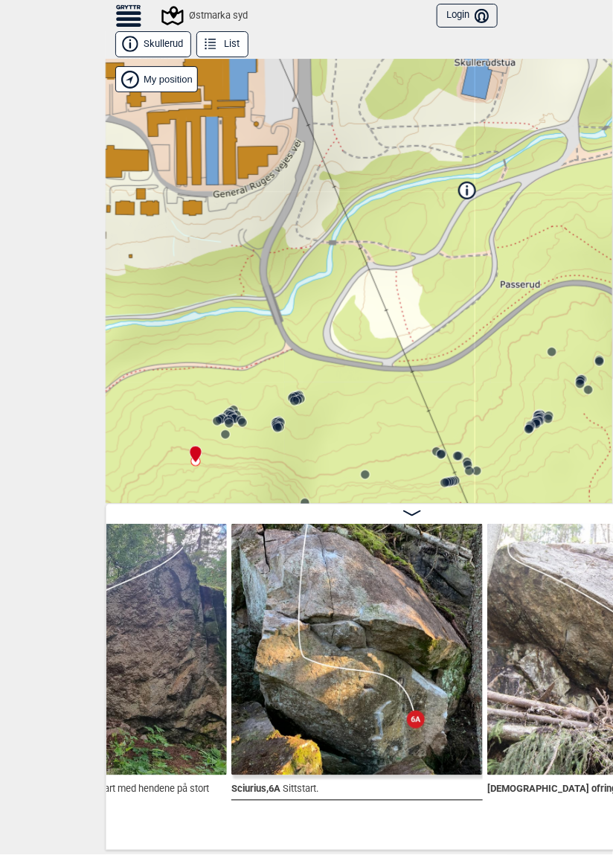
scroll to position [0, 21238]
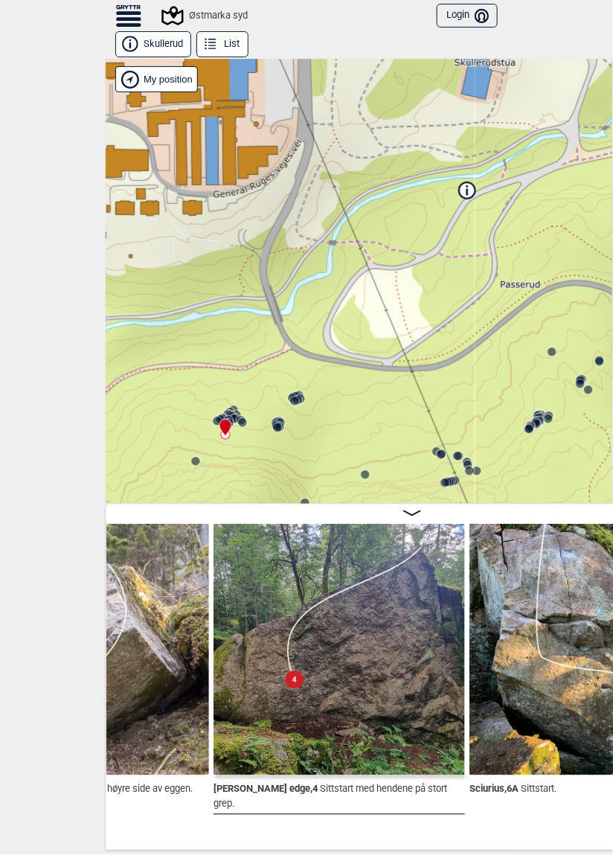
scroll to position [0, 21001]
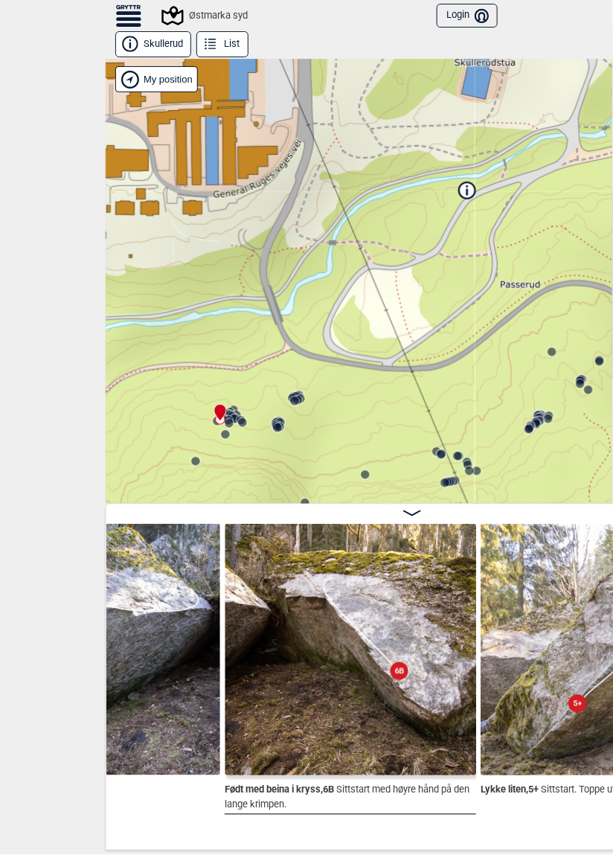
scroll to position [0, 20465]
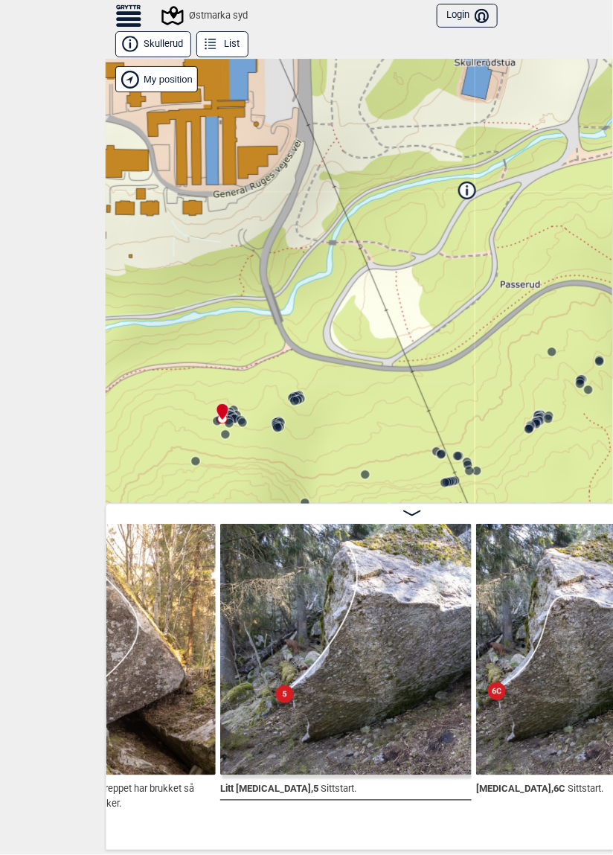
scroll to position [0, 19968]
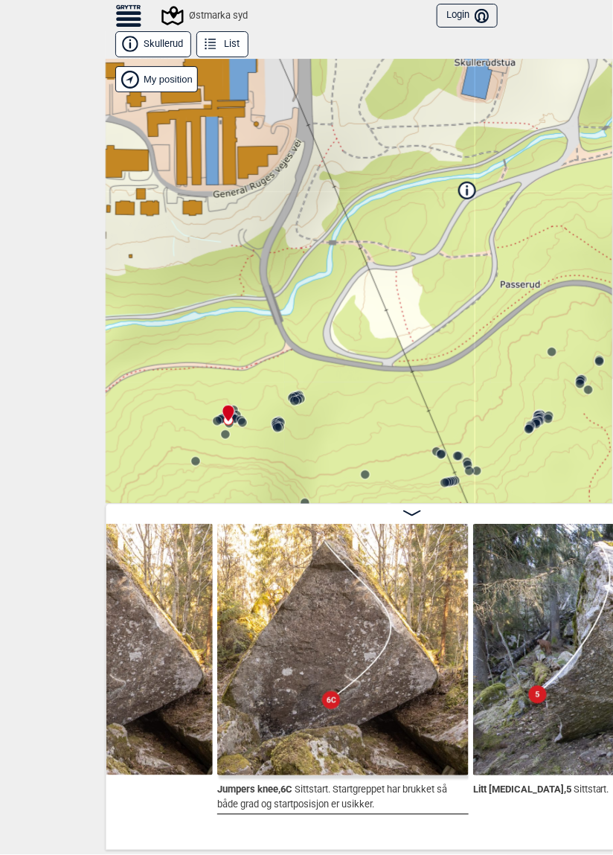
scroll to position [0, 19710]
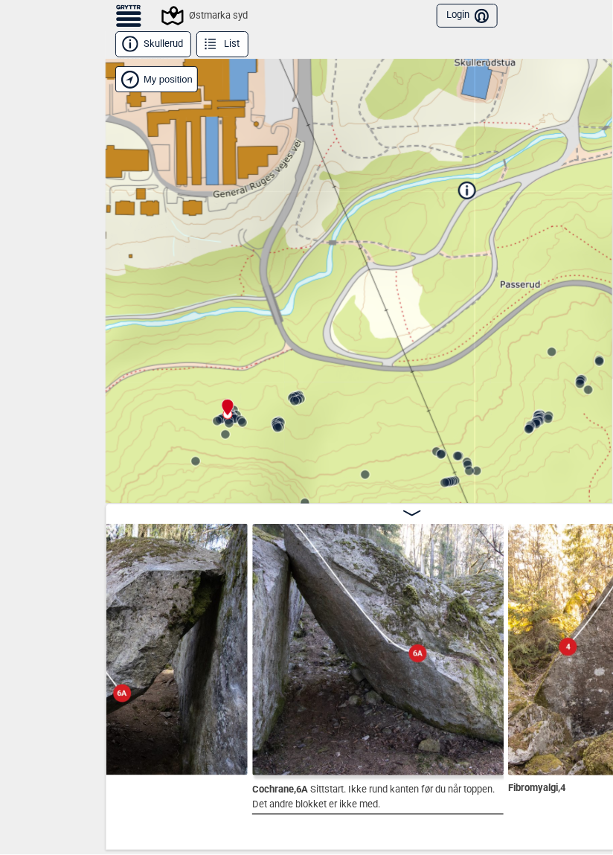
scroll to position [0, 19169]
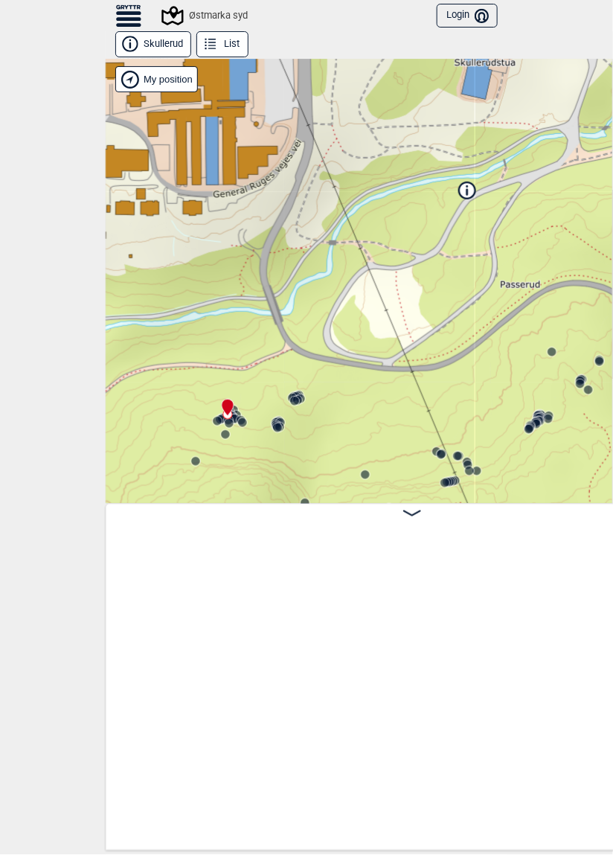
scroll to position [0, 19169]
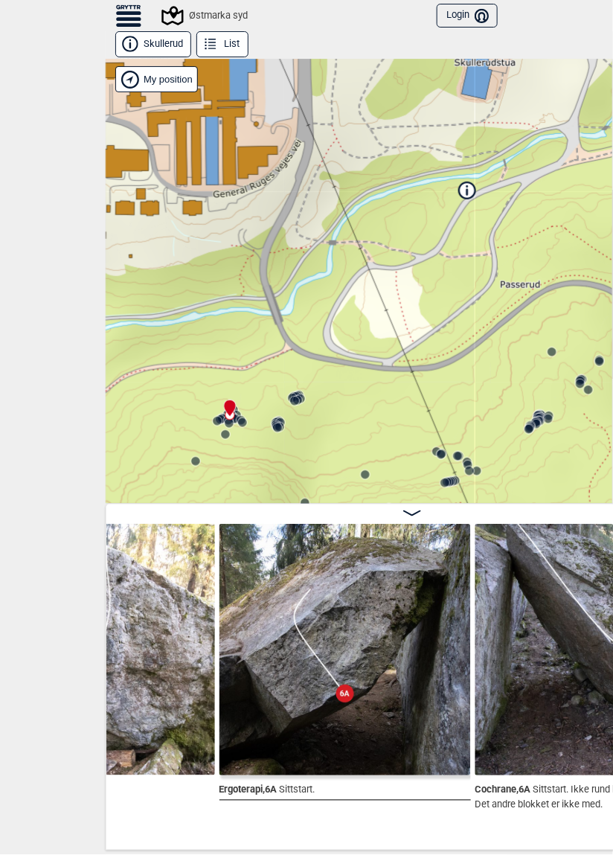
scroll to position [0, 18940]
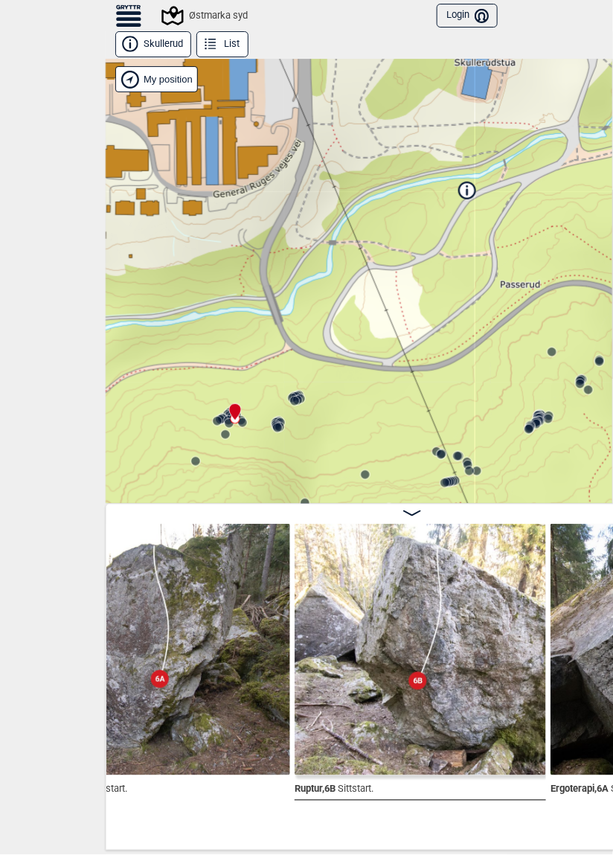
scroll to position [0, 18610]
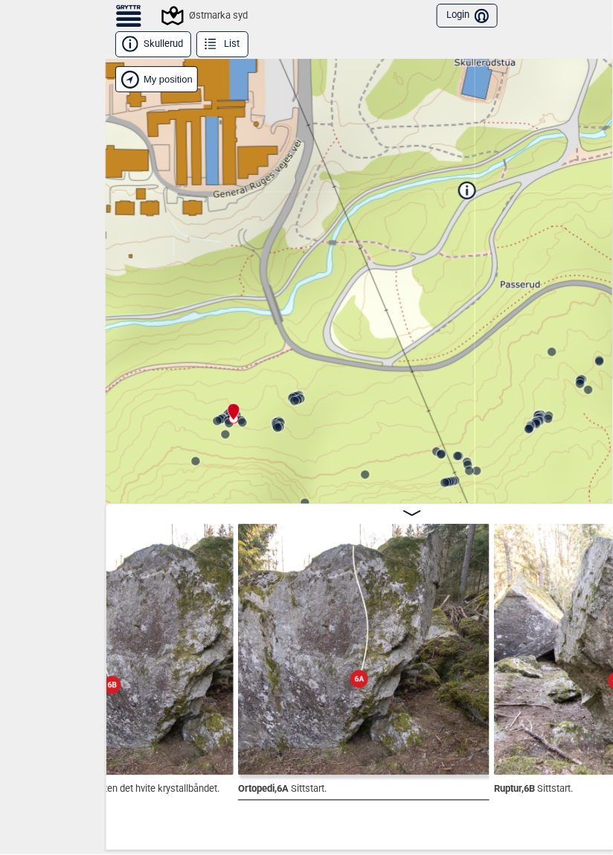
scroll to position [0, 18410]
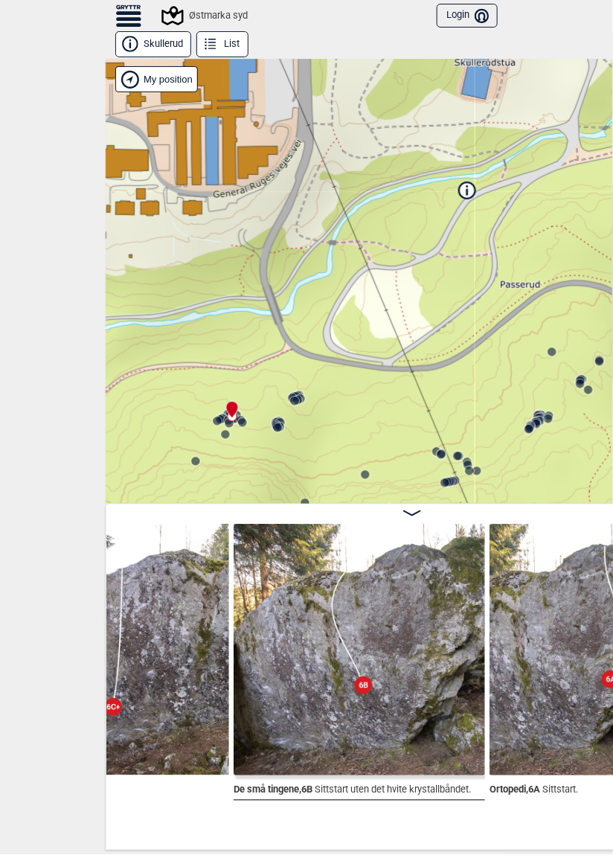
scroll to position [0, 18165]
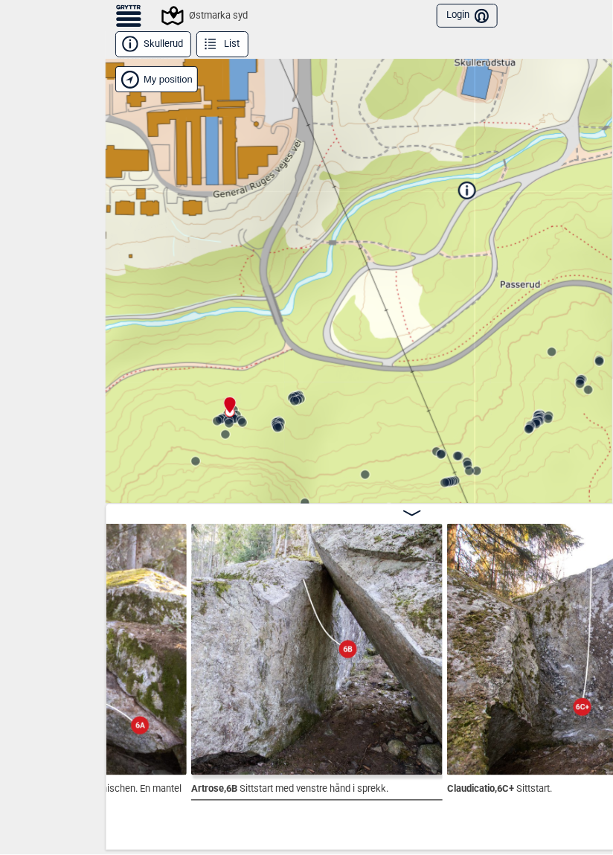
scroll to position [0, 17690]
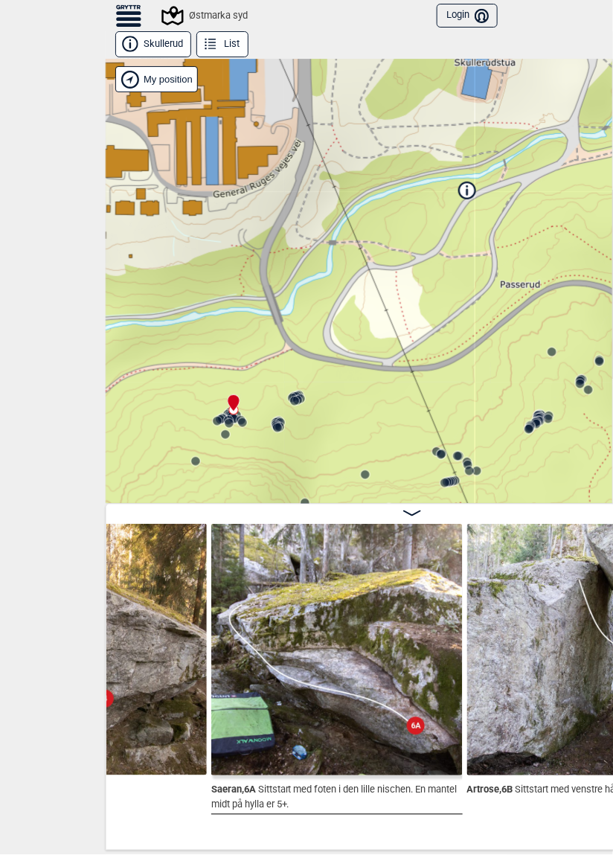
scroll to position [0, 17418]
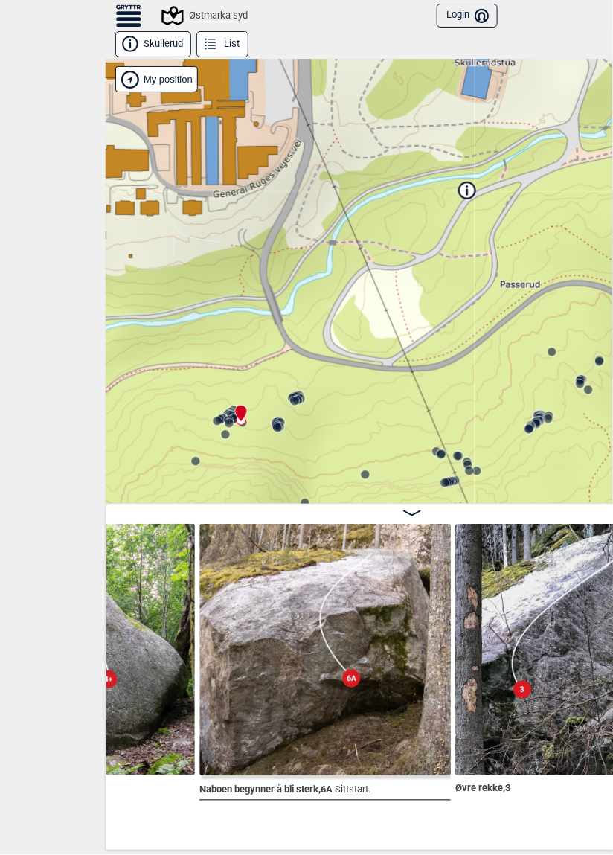
scroll to position [0, 16660]
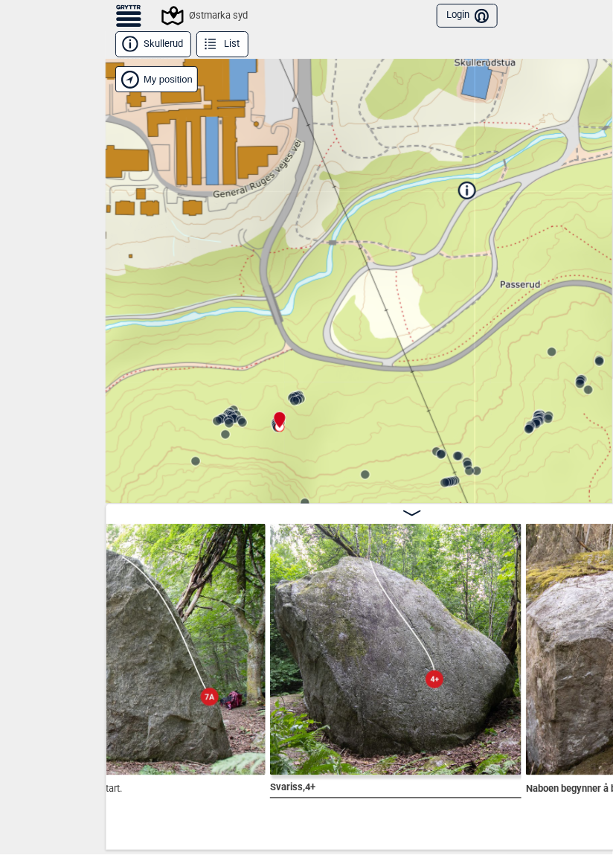
scroll to position [0, 16477]
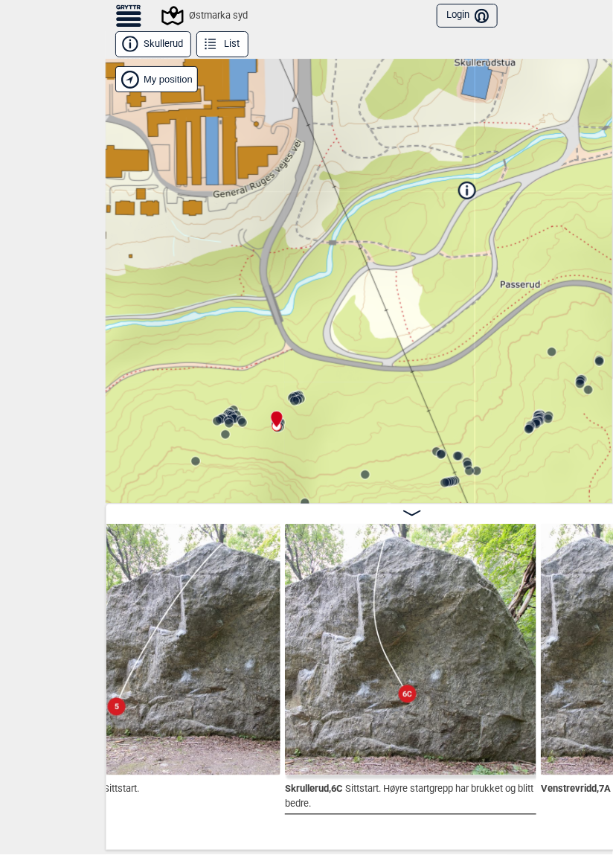
scroll to position [0, 16160]
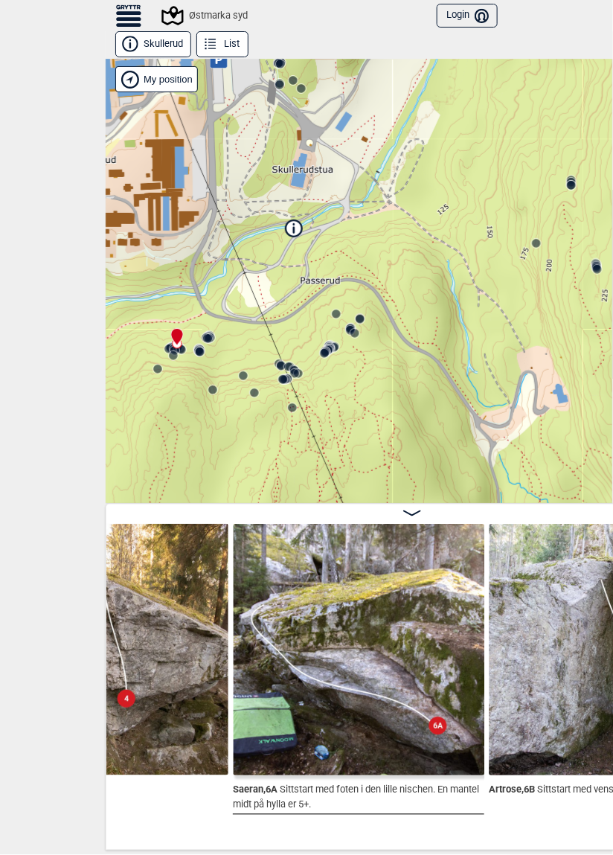
scroll to position [0, 17896]
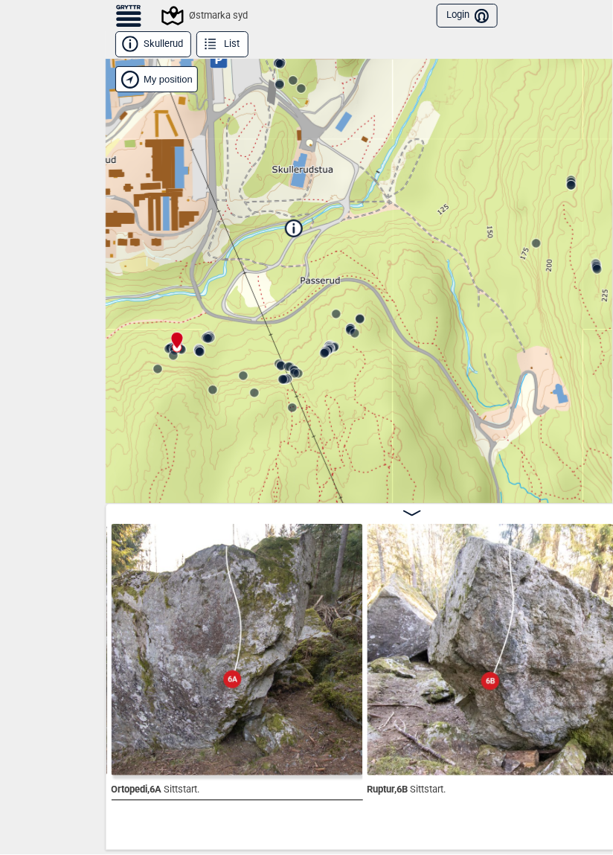
scroll to position [0, 18914]
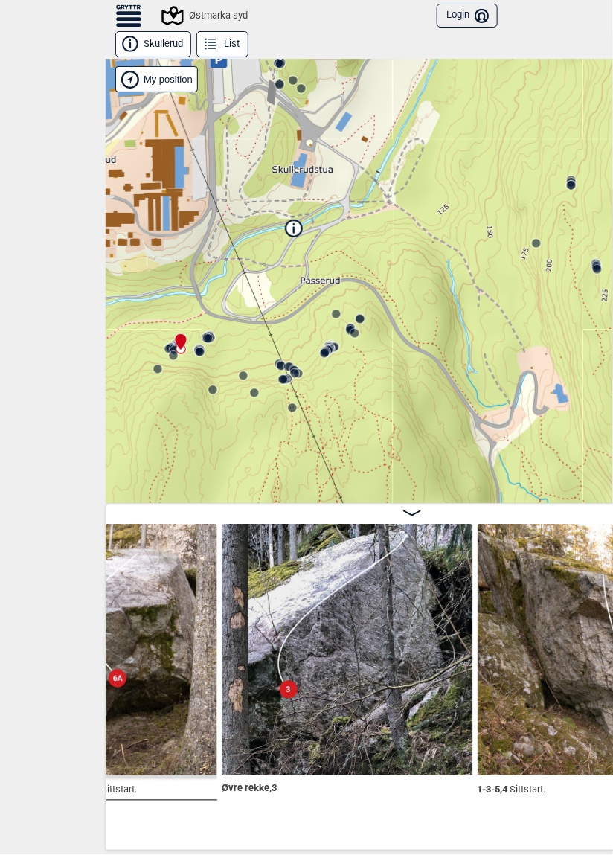
scroll to position [0, 17273]
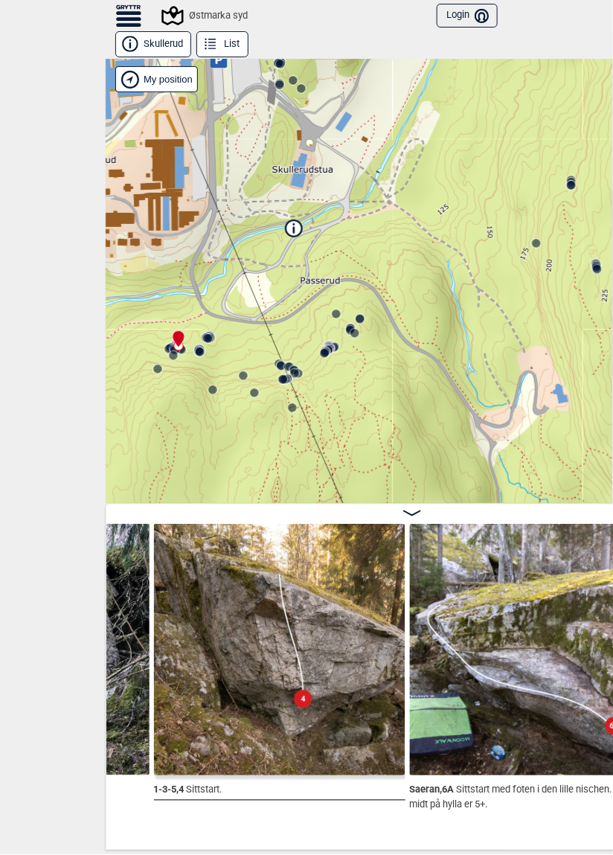
scroll to position [0, 17599]
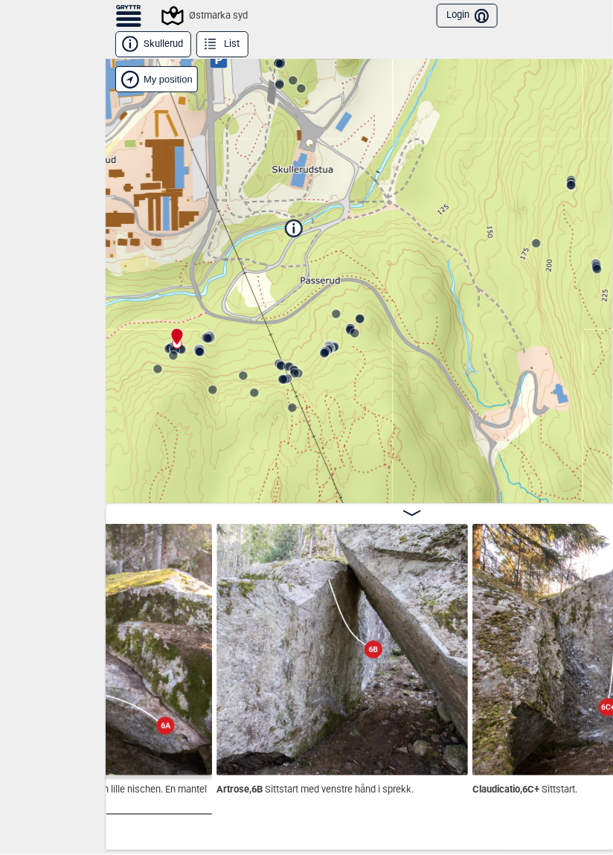
scroll to position [0, 18041]
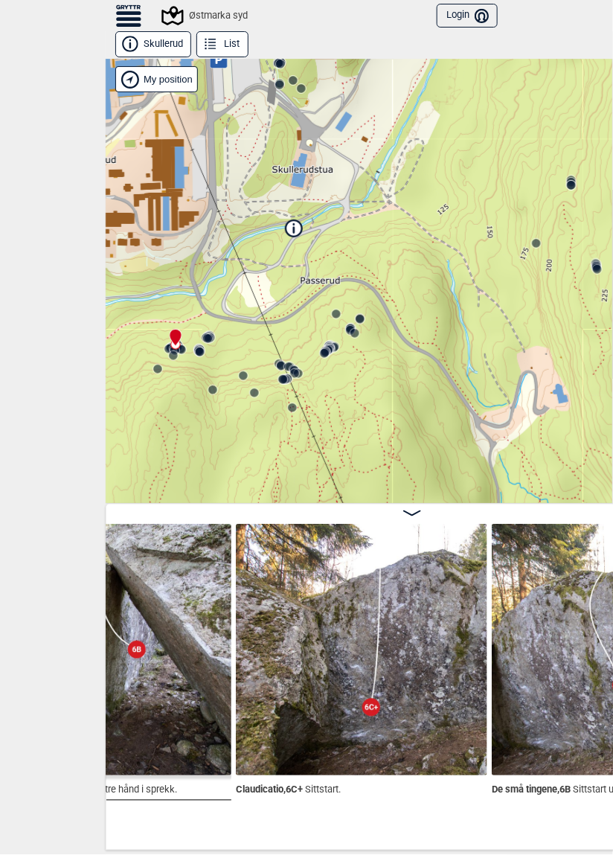
scroll to position [0, 18283]
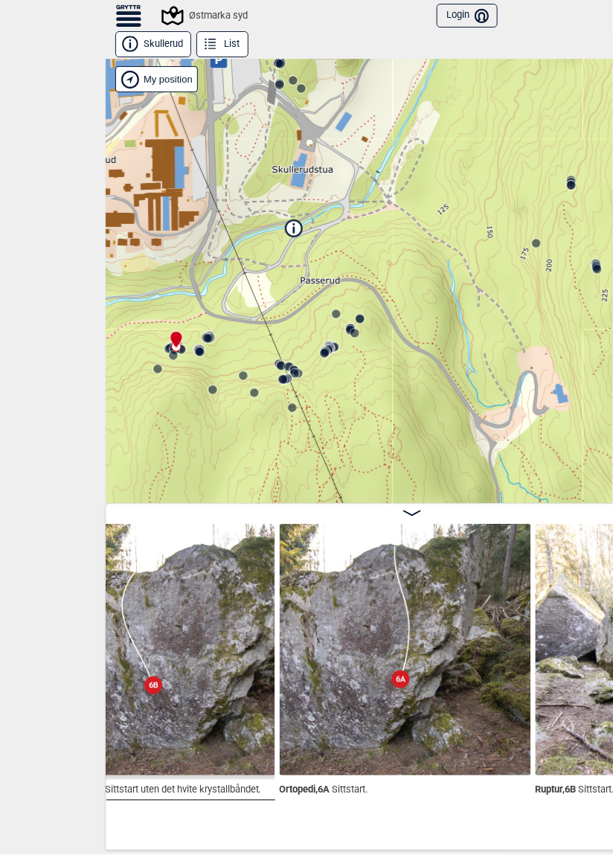
scroll to position [0, 18754]
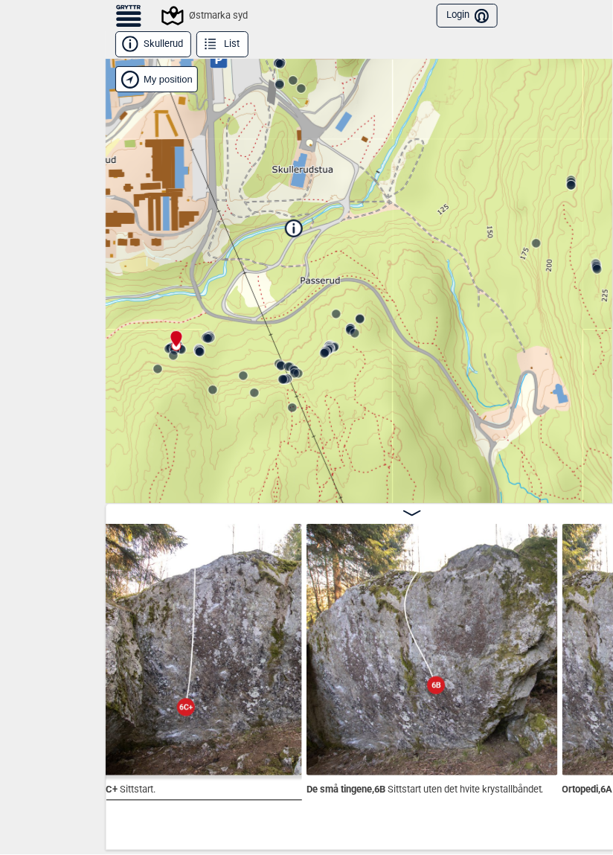
scroll to position [0, 17951]
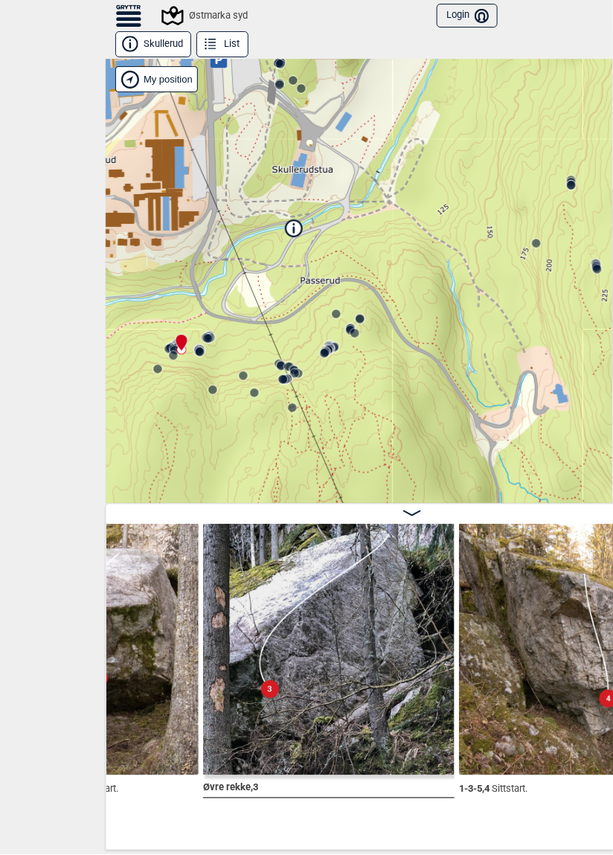
scroll to position [0, 17234]
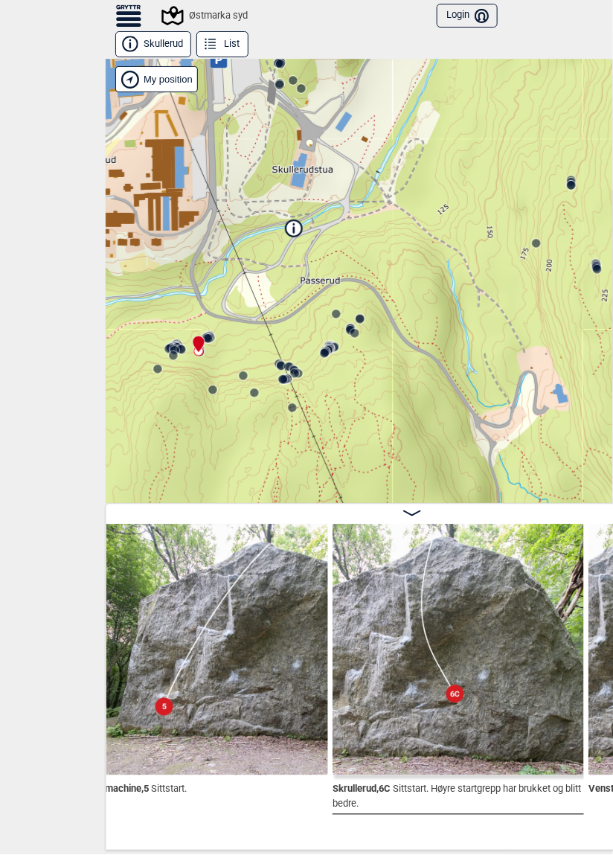
scroll to position [0, 16135]
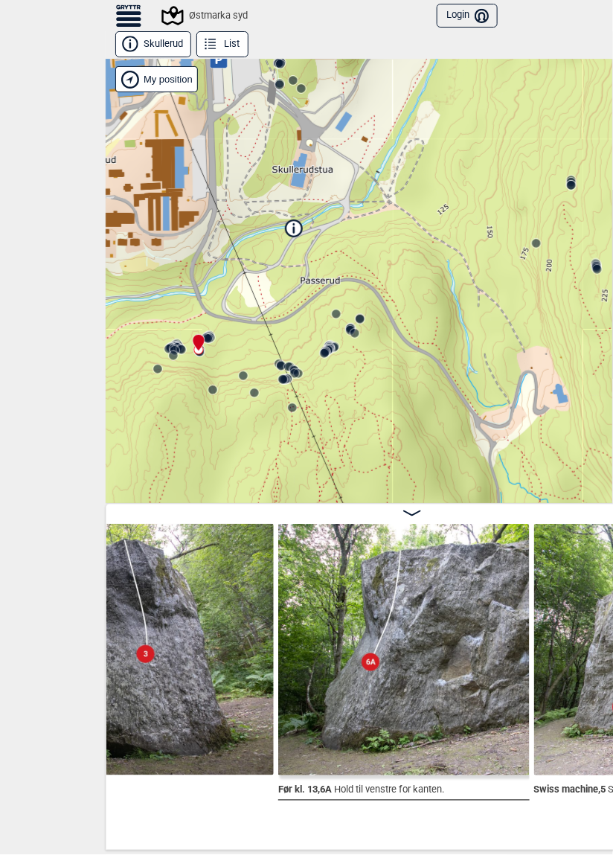
scroll to position [0, 15931]
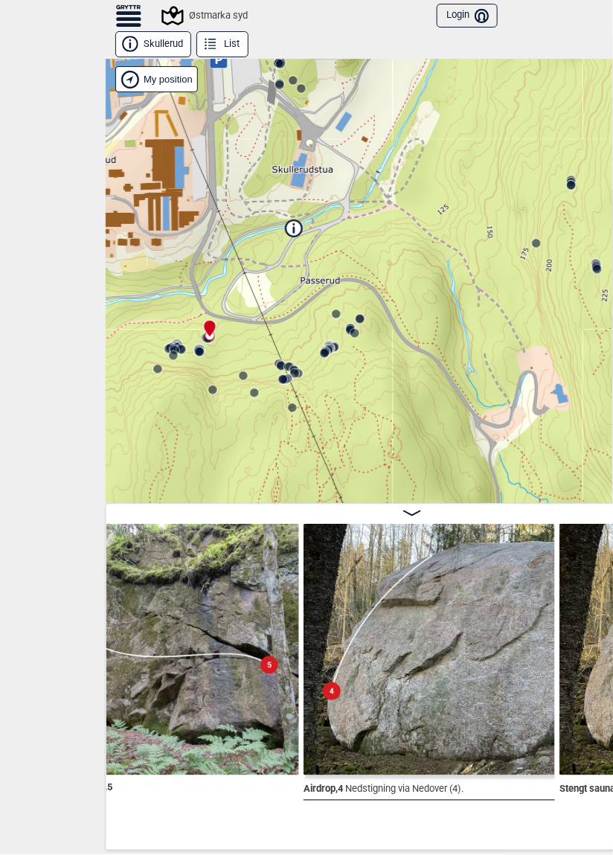
scroll to position [0, 14474]
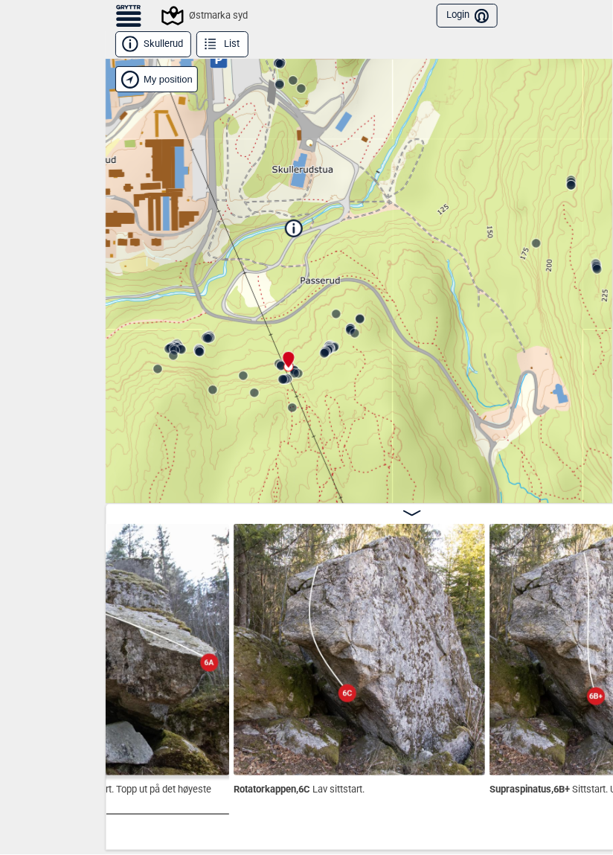
scroll to position [0, 14158]
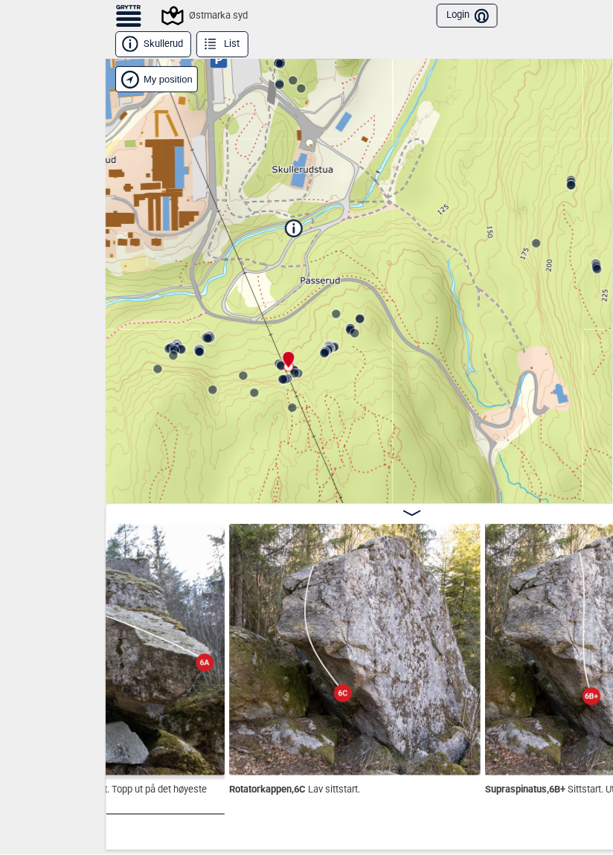
click at [23, 13] on header "To front page NO SV EN Find boulders using filters Norge Sverige Adding boulder…" at bounding box center [306, 15] width 613 height 31
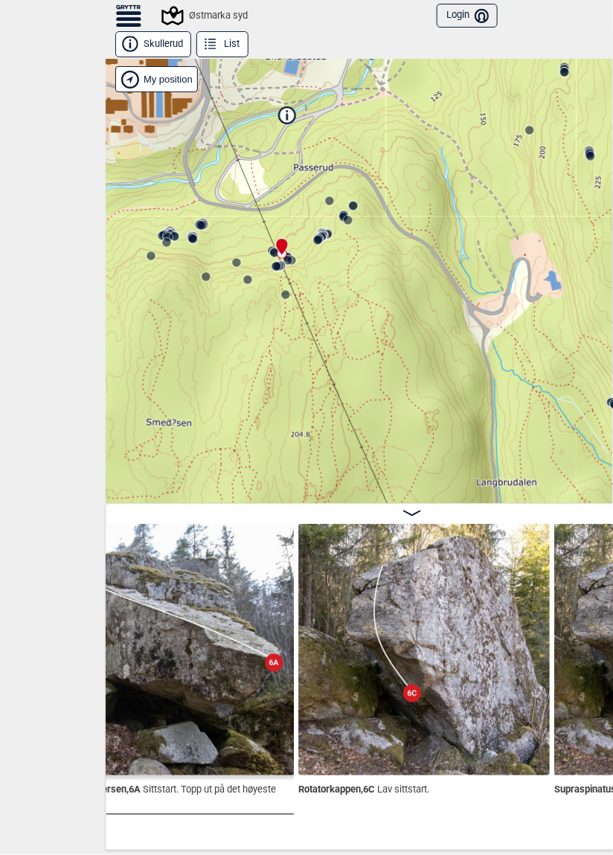
scroll to position [0, 14096]
